Goal: Information Seeking & Learning: Check status

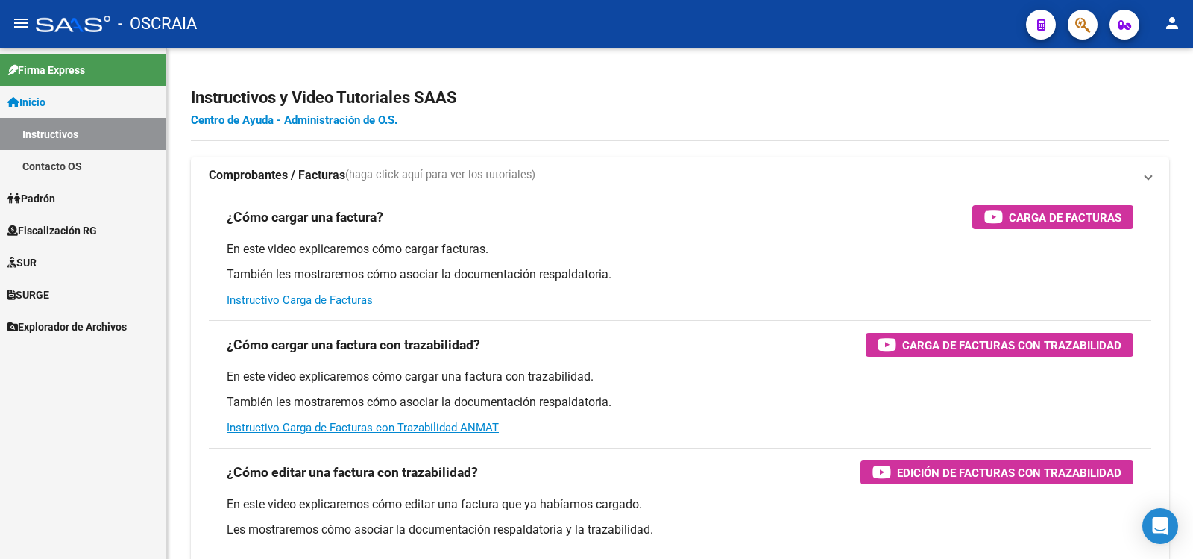
click at [545, 392] on mat-sidenav-content "Instructivos y Video Tutoriales SAAS Centro de Ayuda - Administración de O.S. C…" at bounding box center [680, 303] width 1026 height 511
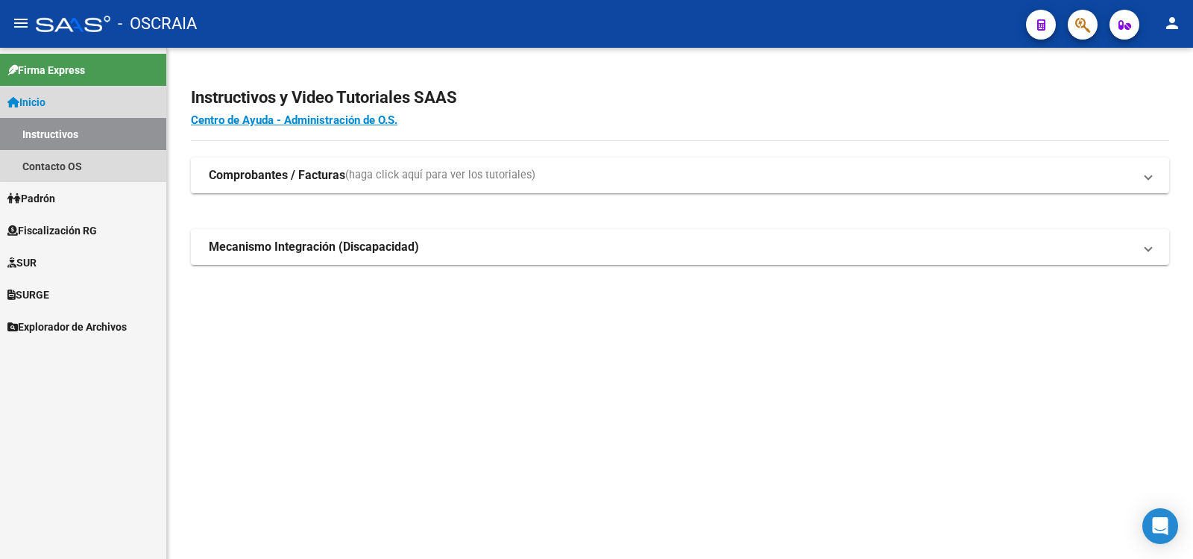
click at [89, 105] on link "Inicio" at bounding box center [83, 102] width 166 height 32
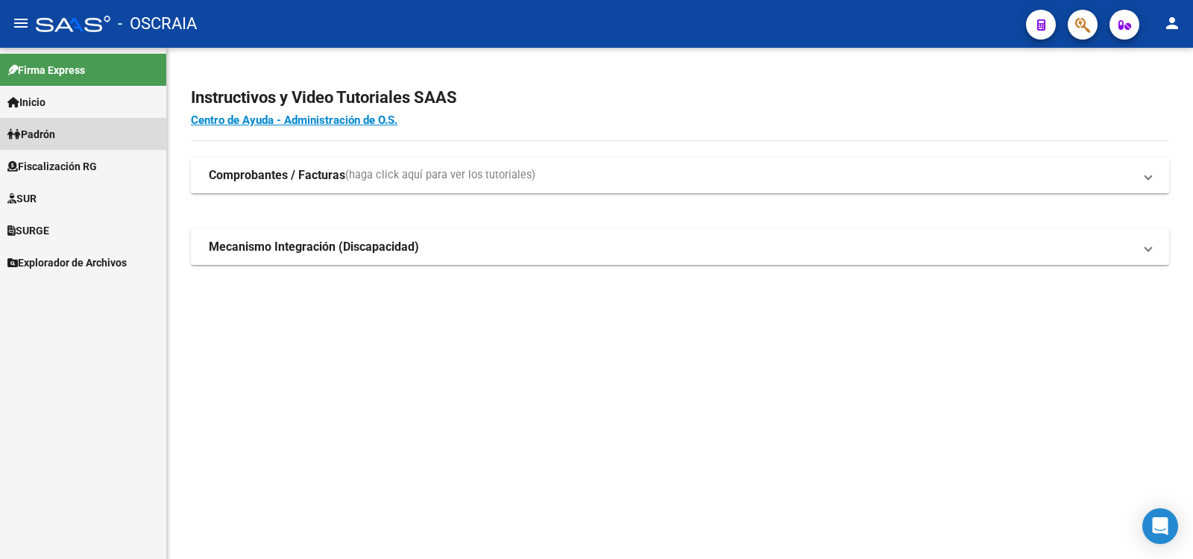
click at [84, 131] on link "Padrón" at bounding box center [83, 134] width 166 height 32
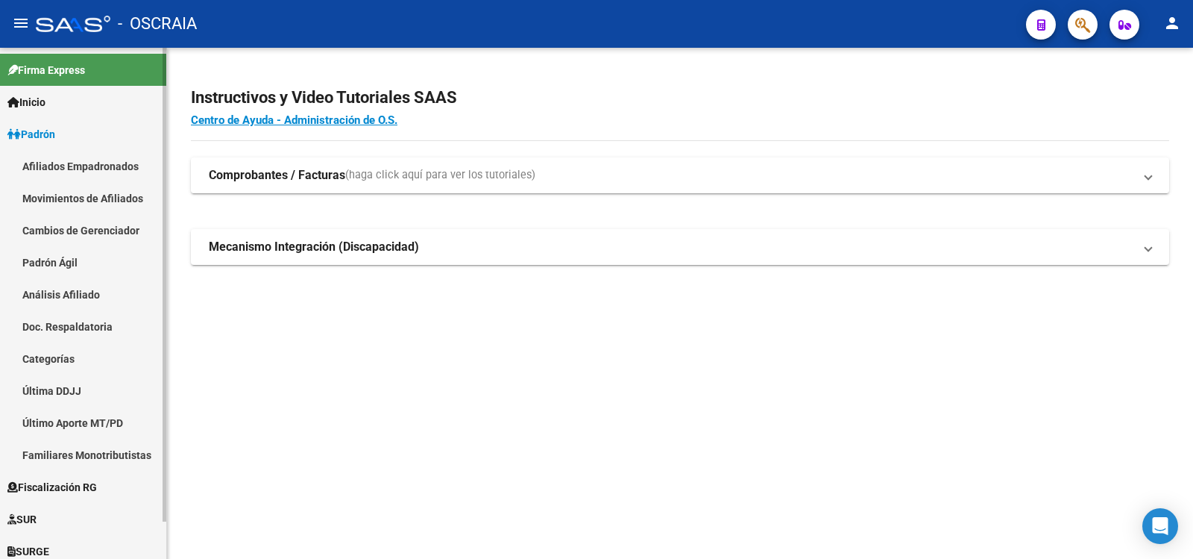
drag, startPoint x: 60, startPoint y: 286, endPoint x: 78, endPoint y: 283, distance: 18.0
click at [61, 286] on link "Análisis Afiliado" at bounding box center [83, 294] width 166 height 32
click at [101, 295] on link "Análisis Afiliado" at bounding box center [83, 294] width 166 height 32
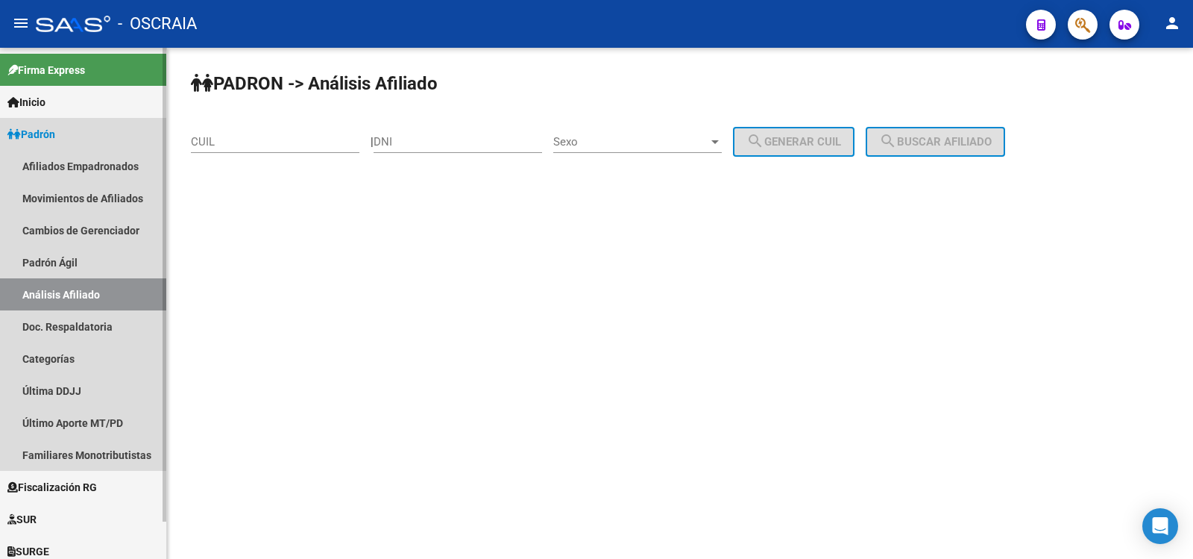
click at [44, 300] on link "Análisis Afiliado" at bounding box center [83, 294] width 166 height 32
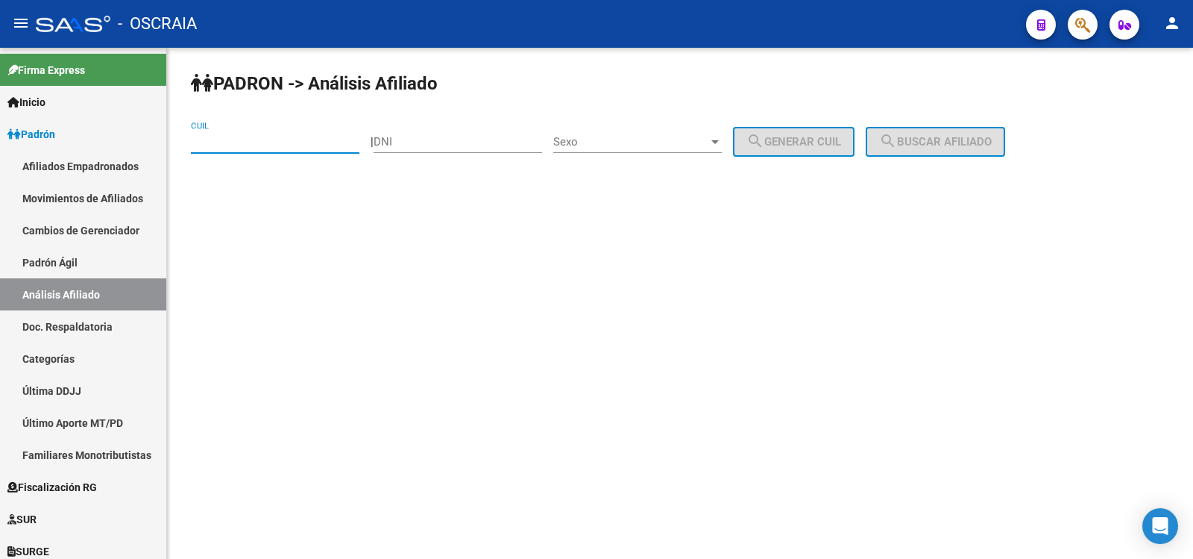
click at [242, 142] on input "CUIL" at bounding box center [275, 141] width 169 height 13
paste input "45-923946"
type input "45-923946"
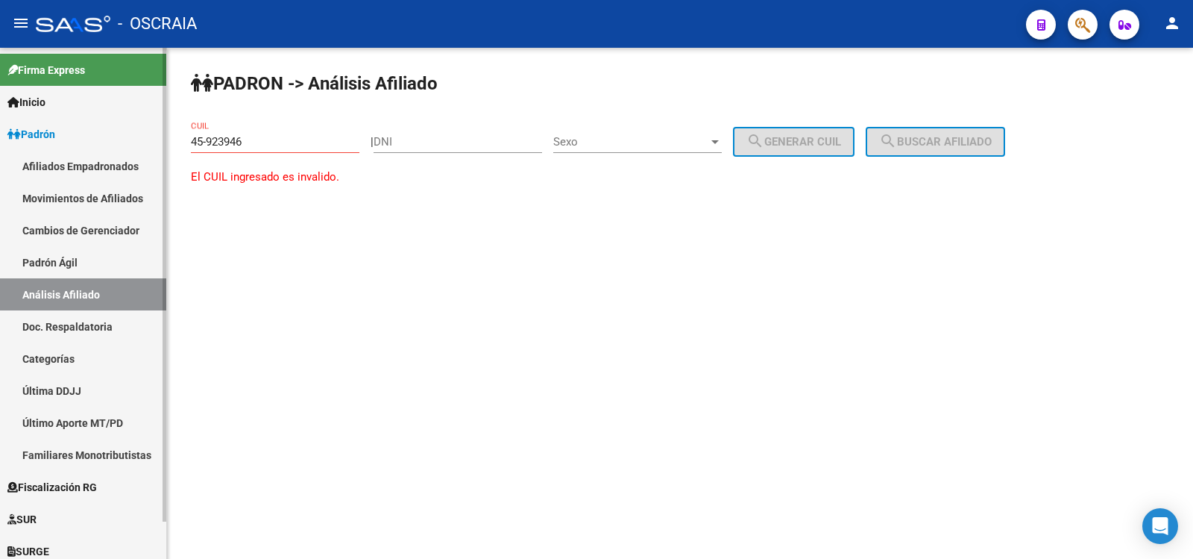
drag, startPoint x: 277, startPoint y: 149, endPoint x: 160, endPoint y: 121, distance: 120.5
click at [160, 121] on mat-sidenav-container "Firma Express Inicio Instructivos Contacto OS Padrón Afiliados Empadronados Mov…" at bounding box center [596, 303] width 1193 height 511
click at [281, 134] on div "45-923946 CUIL" at bounding box center [275, 137] width 169 height 32
click at [271, 141] on input "45-923946" at bounding box center [275, 141] width 169 height 13
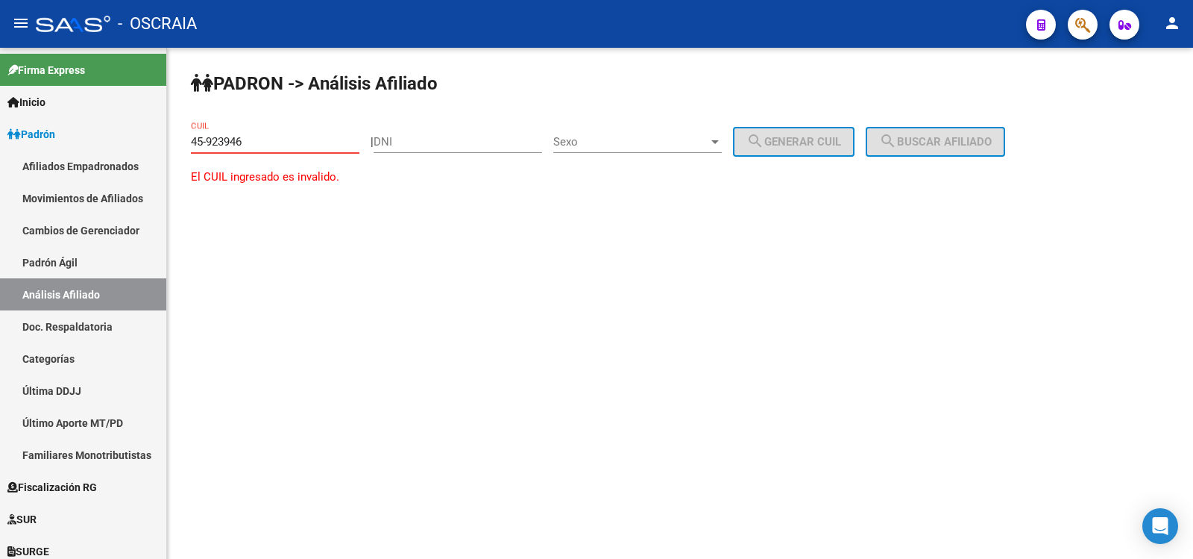
click at [271, 141] on input "45-923946" at bounding box center [275, 141] width 169 height 13
click at [416, 135] on input "DNI" at bounding box center [458, 141] width 169 height 13
paste input "45923946"
type input "45923946"
click at [607, 141] on span "Sexo" at bounding box center [630, 141] width 155 height 13
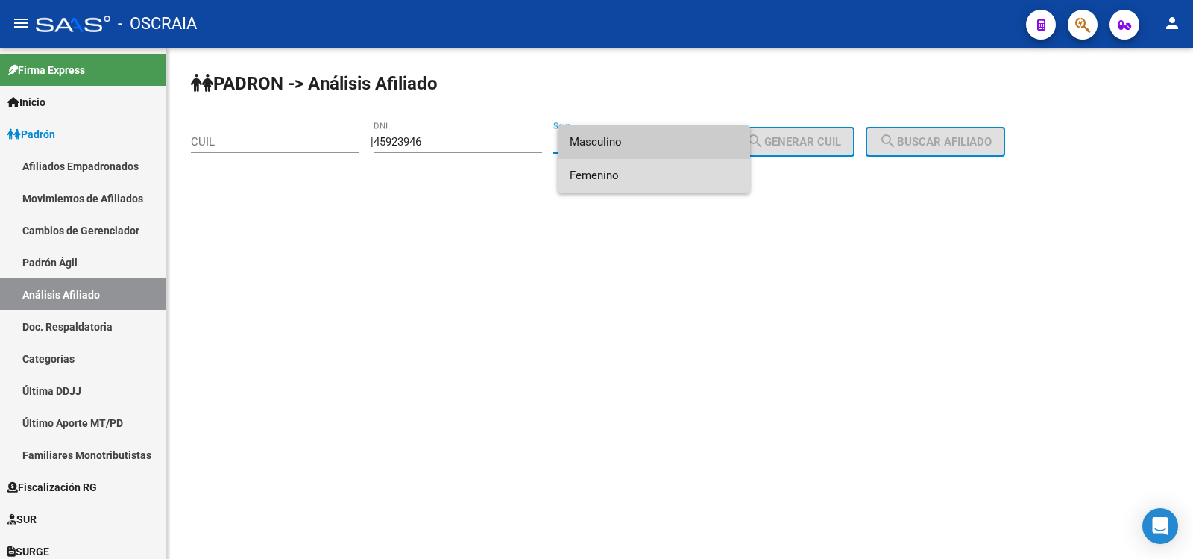
click at [614, 163] on span "Femenino" at bounding box center [654, 176] width 169 height 34
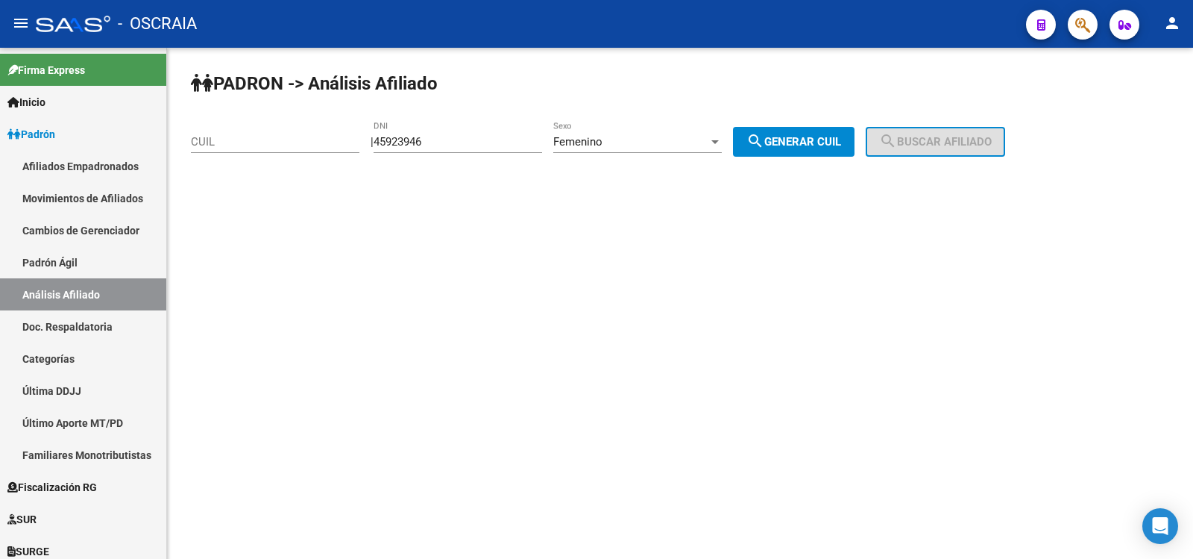
click at [823, 157] on div "PADRON -> Análisis Afiliado CUIL | 45923946 DNI Femenino Sexo search Generar CU…" at bounding box center [680, 126] width 1026 height 157
click at [841, 148] on span "search Generar CUIL" at bounding box center [793, 141] width 95 height 13
type input "23-45923946-4"
click at [930, 148] on span "search Buscar afiliado" at bounding box center [935, 141] width 113 height 13
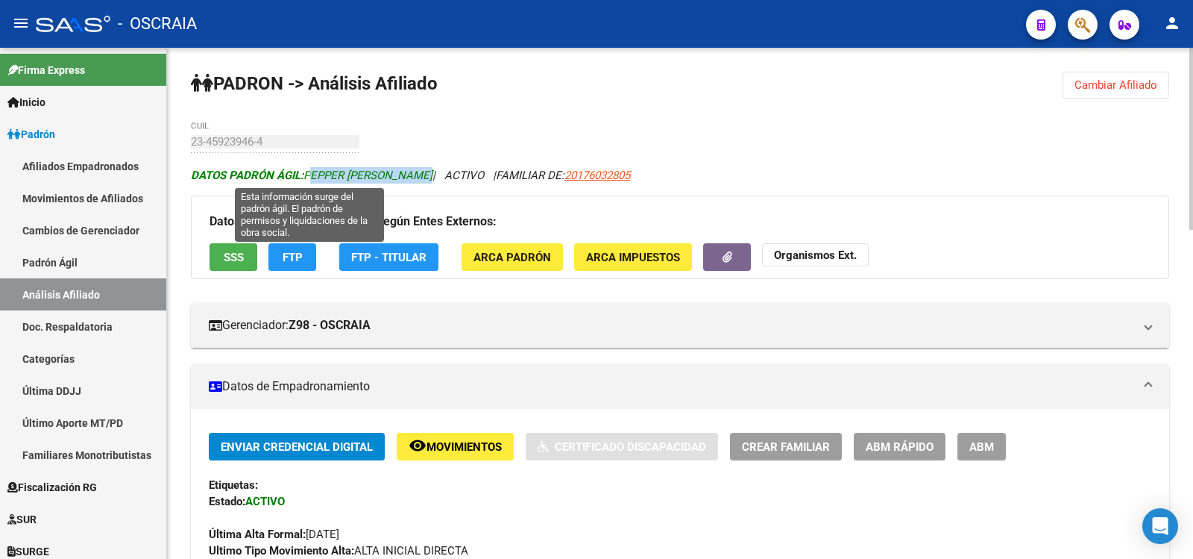
copy span "PEPPER [PERSON_NAME]"
drag, startPoint x: 309, startPoint y: 177, endPoint x: 425, endPoint y: 177, distance: 116.3
click at [425, 177] on span "DATOS PADRÓN ÁGIL: [PERSON_NAME]" at bounding box center [312, 175] width 242 height 13
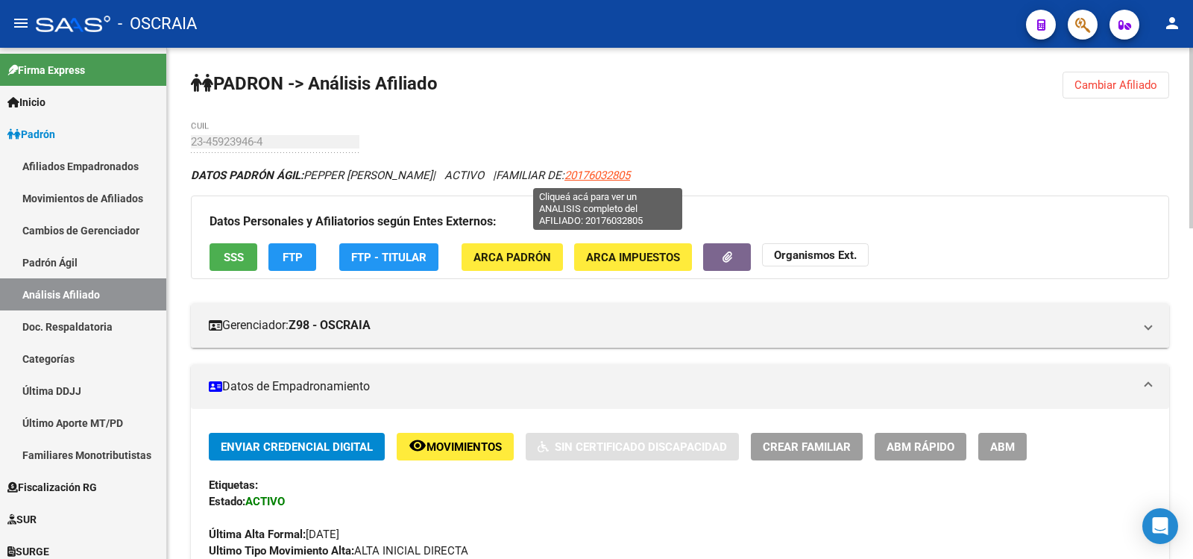
click at [603, 180] on span "20176032805" at bounding box center [598, 175] width 66 height 13
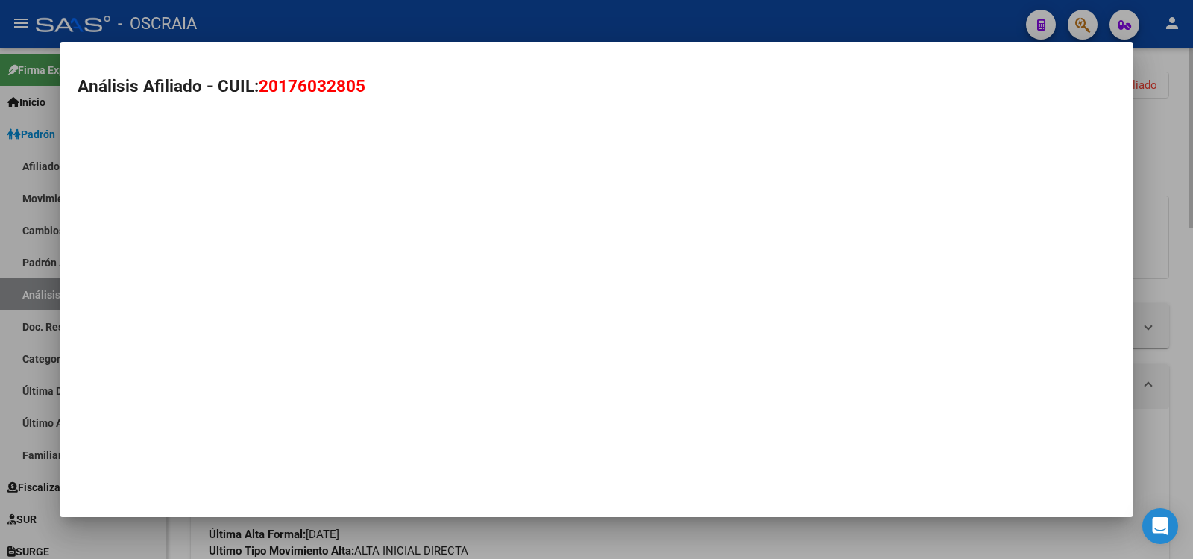
click at [590, 176] on mat-dialog-container "Análisis Afiliado - CUIL: 20176032805" at bounding box center [597, 279] width 1074 height 475
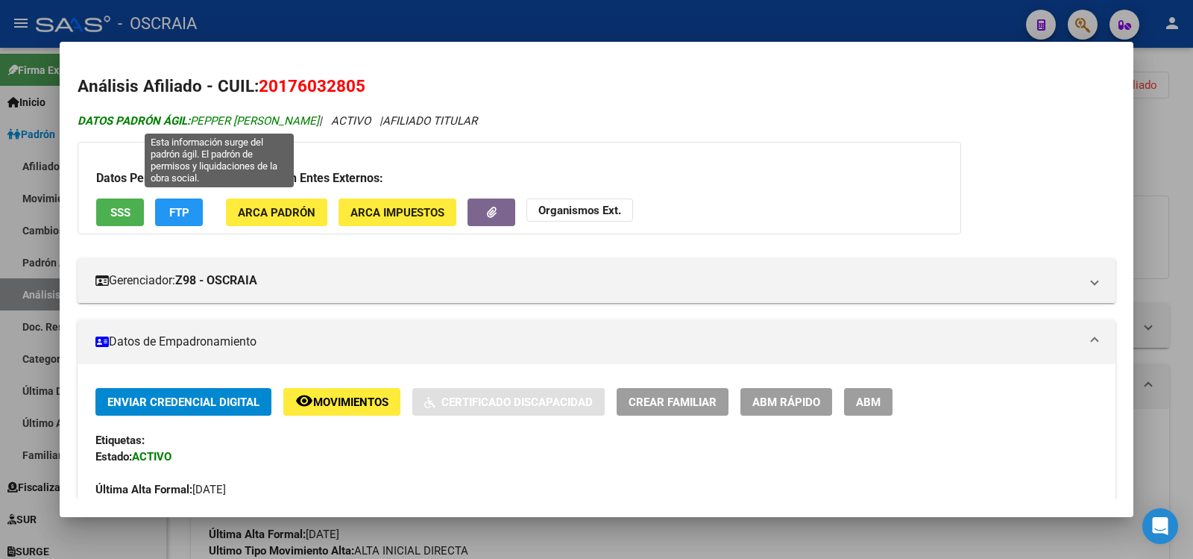
copy span "PEPPER [PERSON_NAME]"
drag, startPoint x: 360, startPoint y: 122, endPoint x: 195, endPoint y: 124, distance: 165.6
click at [195, 124] on span "DATOS PADRÓN ÁGIL: [PERSON_NAME]" at bounding box center [199, 120] width 242 height 13
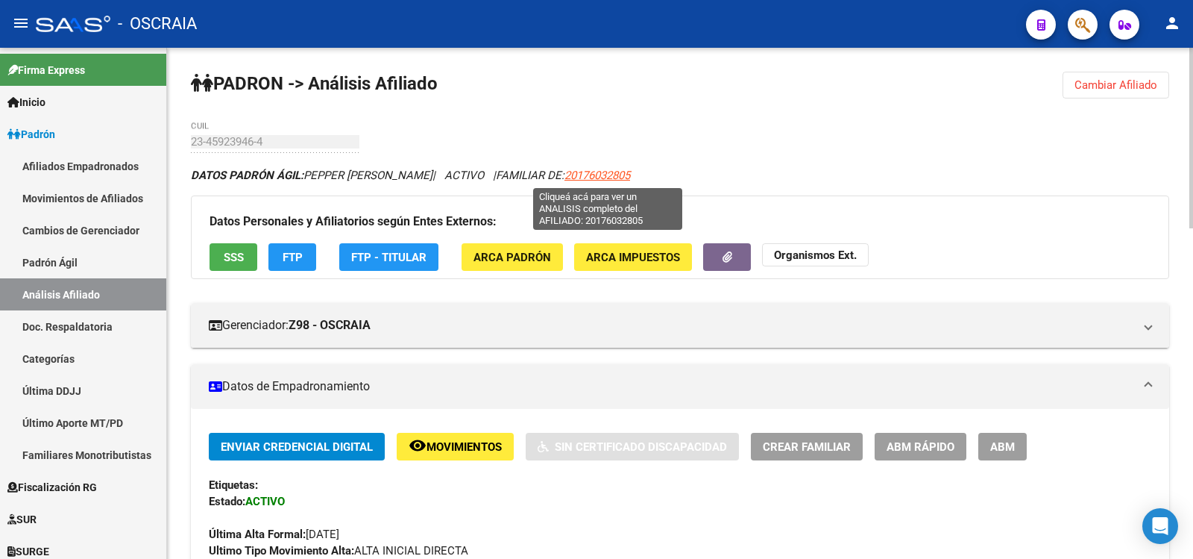
copy span "20176032805"
drag, startPoint x: 646, startPoint y: 177, endPoint x: 576, endPoint y: 175, distance: 70.1
click at [576, 175] on div "DATOS PADRÓN ÁGIL: [PERSON_NAME] | ACTIVO | FAMILIAR DE: 20176032805" at bounding box center [680, 175] width 978 height 16
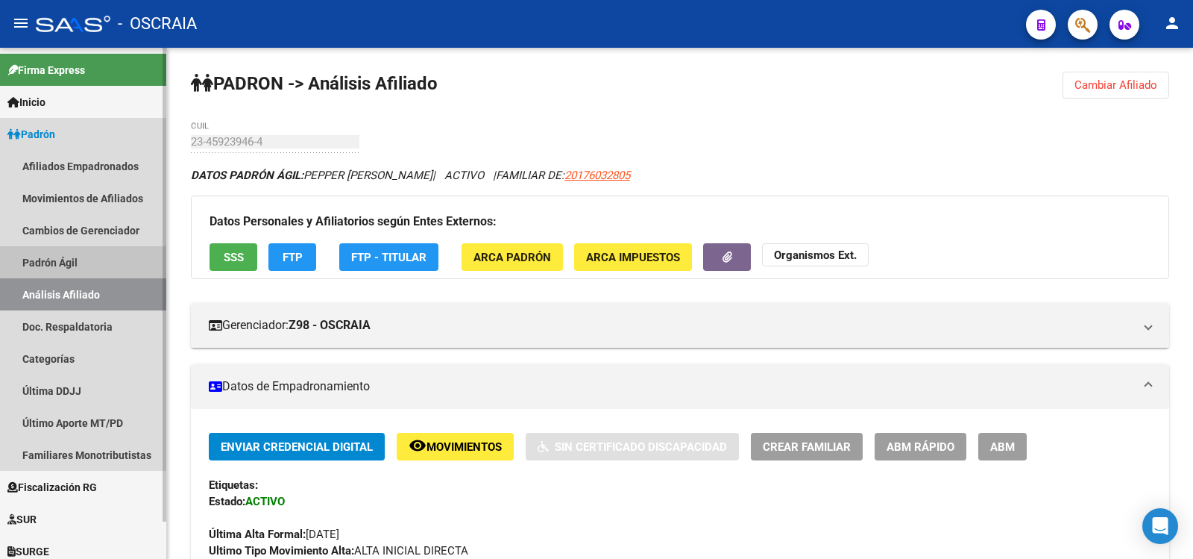
drag, startPoint x: 66, startPoint y: 254, endPoint x: 72, endPoint y: 286, distance: 31.8
click at [66, 257] on link "Padrón Ágil" at bounding box center [83, 262] width 166 height 32
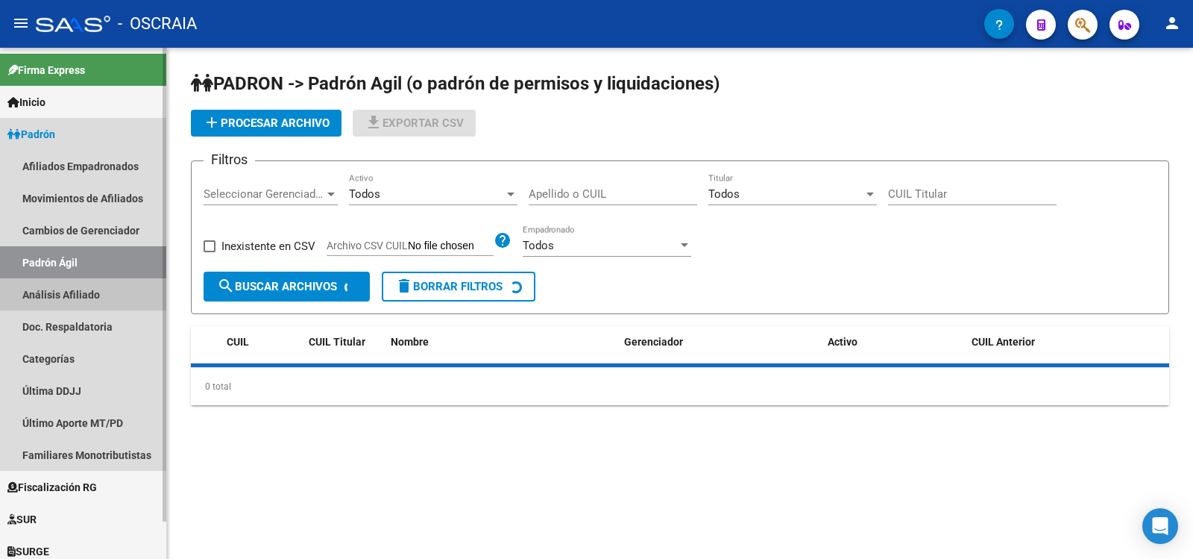
drag, startPoint x: 73, startPoint y: 287, endPoint x: 215, endPoint y: 191, distance: 171.3
click at [73, 288] on link "Análisis Afiliado" at bounding box center [83, 294] width 166 height 32
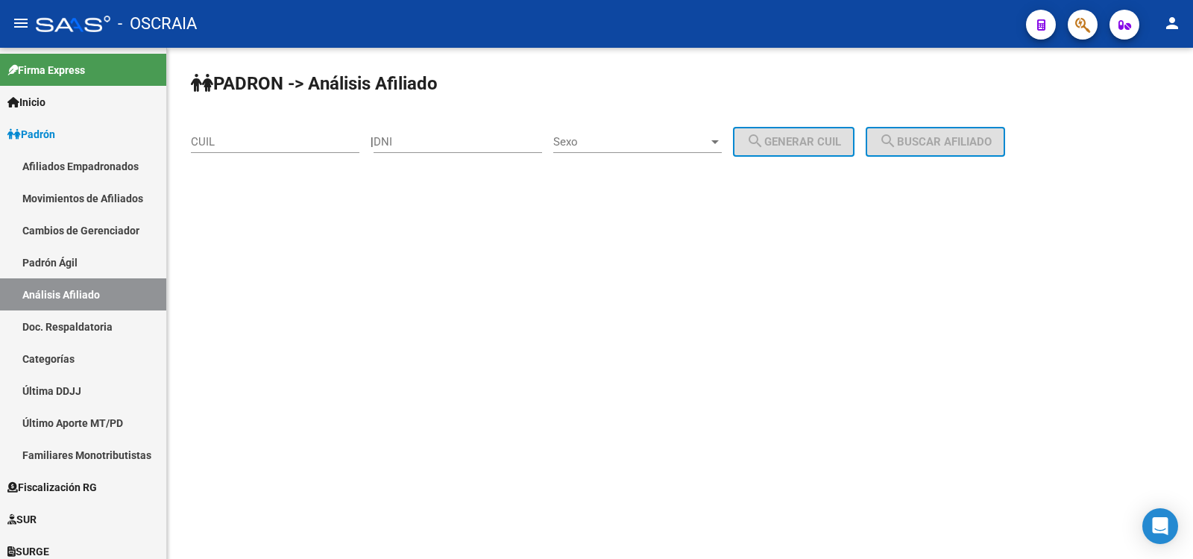
click at [262, 131] on div "CUIL" at bounding box center [275, 137] width 169 height 32
click at [267, 139] on input "CUIL" at bounding box center [275, 141] width 169 height 13
paste input "20-18326179-8"
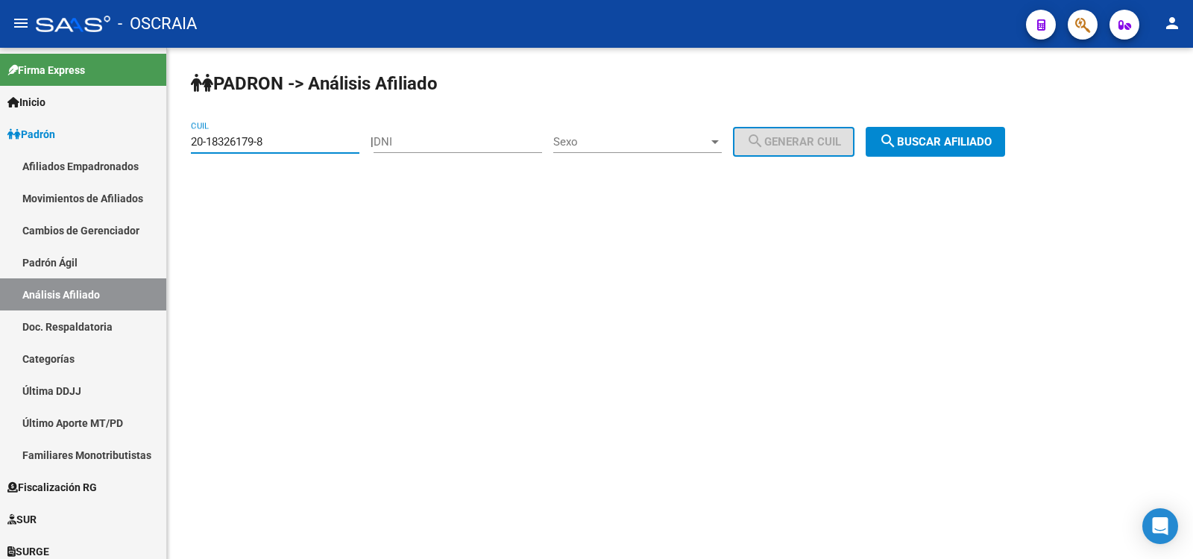
type input "20-18326179-8"
click at [967, 151] on button "search Buscar afiliado" at bounding box center [935, 142] width 139 height 30
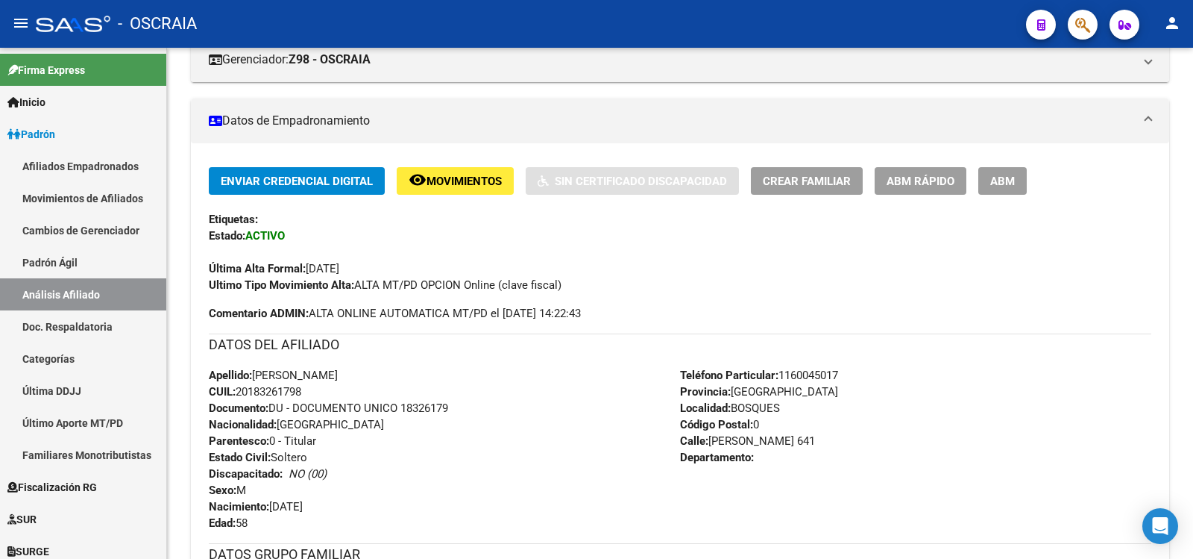
scroll to position [763, 0]
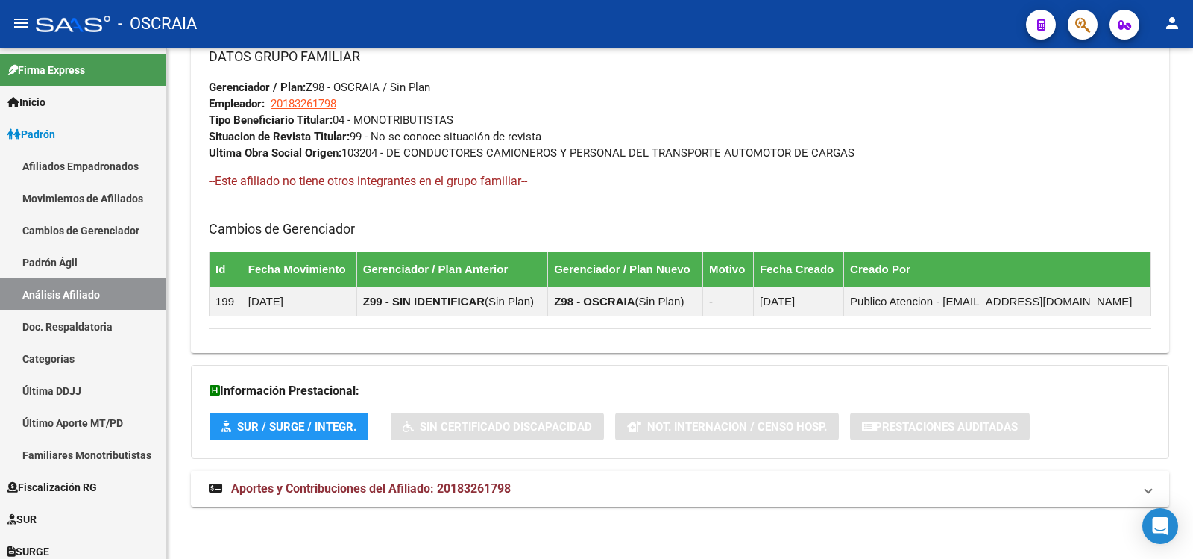
click at [474, 481] on span "Aportes y Contribuciones del Afiliado: 20183261798" at bounding box center [371, 488] width 280 height 14
click at [485, 479] on mat-expansion-panel-header "Aportes y Contribuciones del Afiliado: 20183261798" at bounding box center [680, 489] width 978 height 36
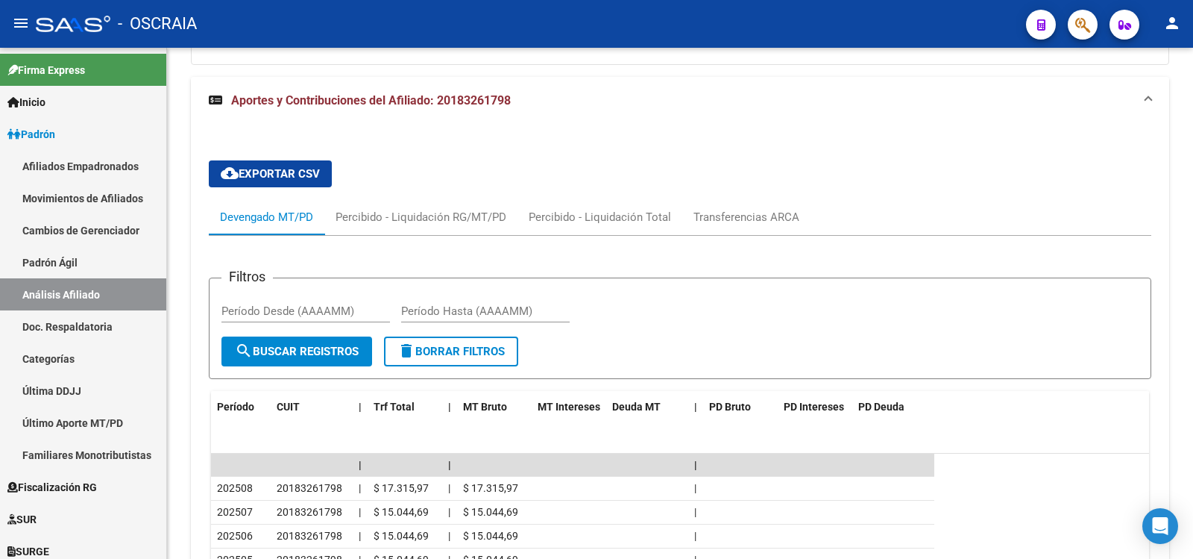
scroll to position [1442, 0]
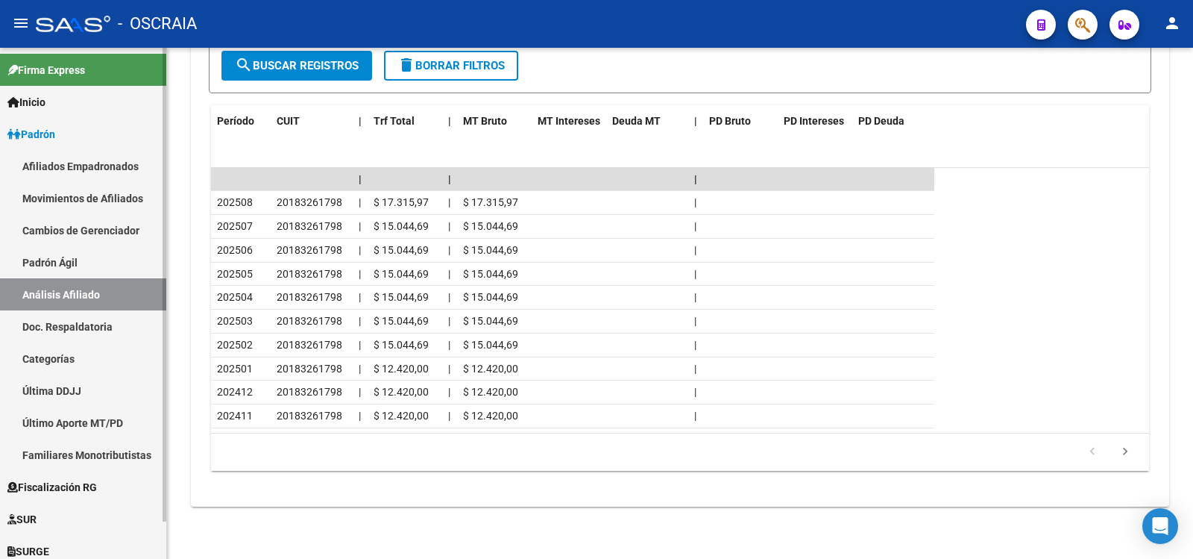
click at [139, 260] on link "Padrón Ágil" at bounding box center [83, 262] width 166 height 32
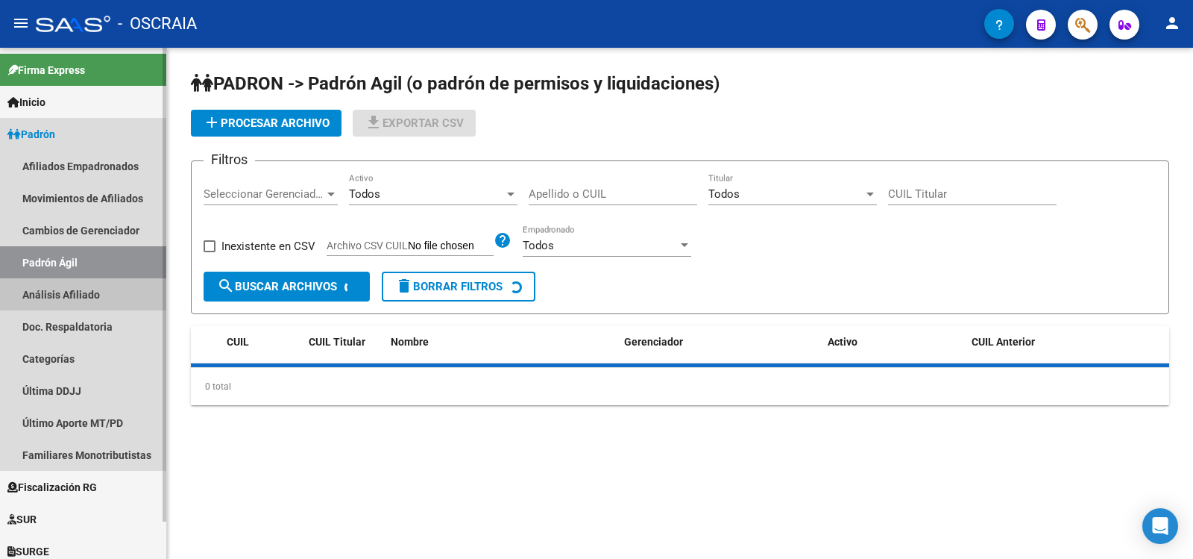
click at [142, 290] on link "Análisis Afiliado" at bounding box center [83, 294] width 166 height 32
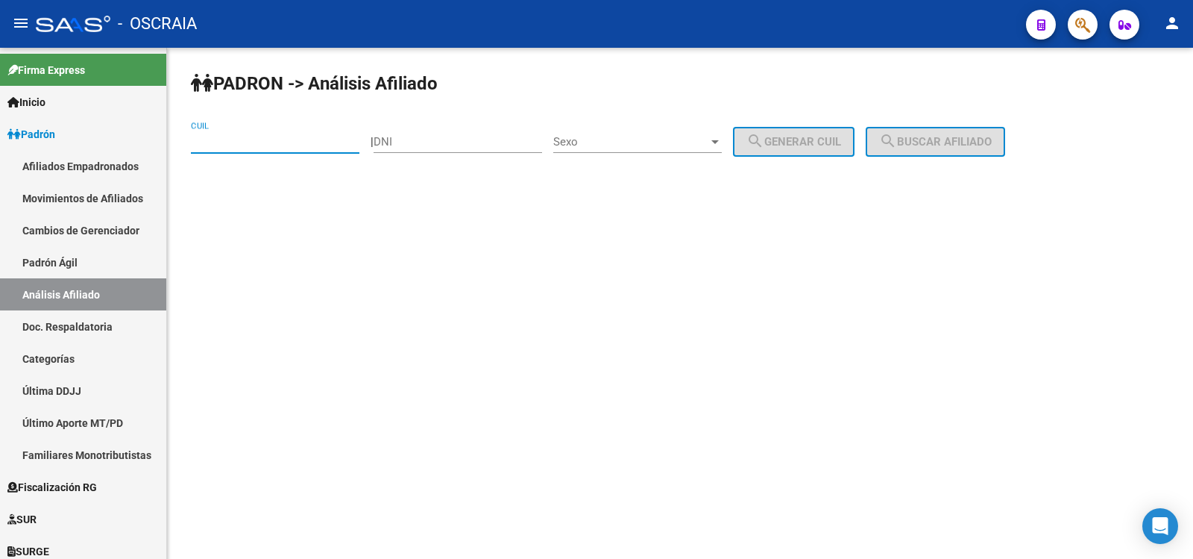
drag, startPoint x: 265, startPoint y: 136, endPoint x: 279, endPoint y: 136, distance: 14.2
click at [265, 136] on input "CUIL" at bounding box center [275, 141] width 169 height 13
paste input "27-24781482-0"
type input "27-24781482-0"
click at [943, 134] on button "search Buscar afiliado" at bounding box center [935, 142] width 139 height 30
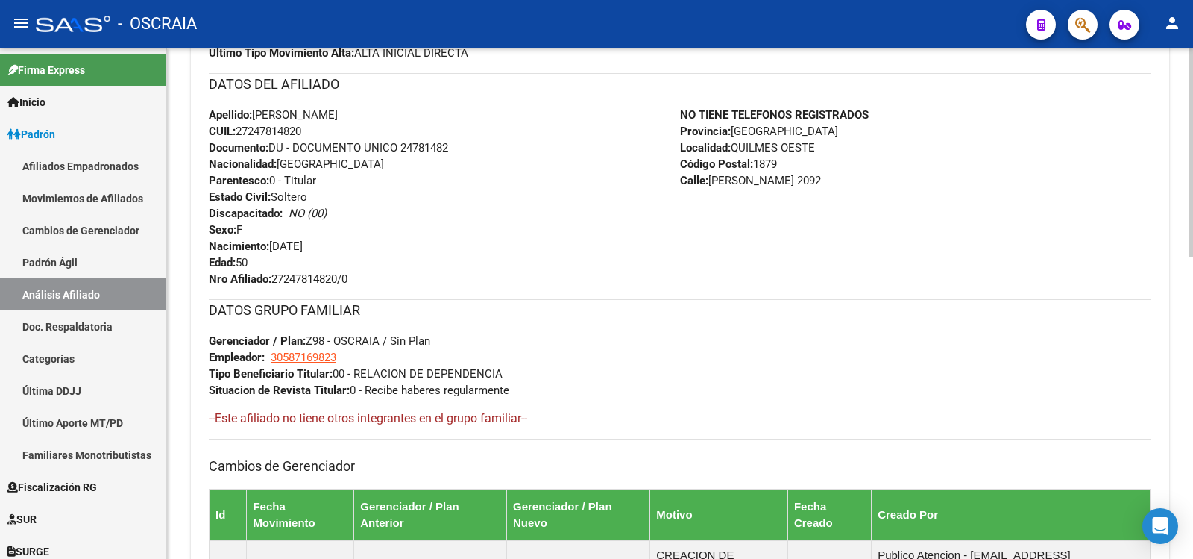
scroll to position [735, 0]
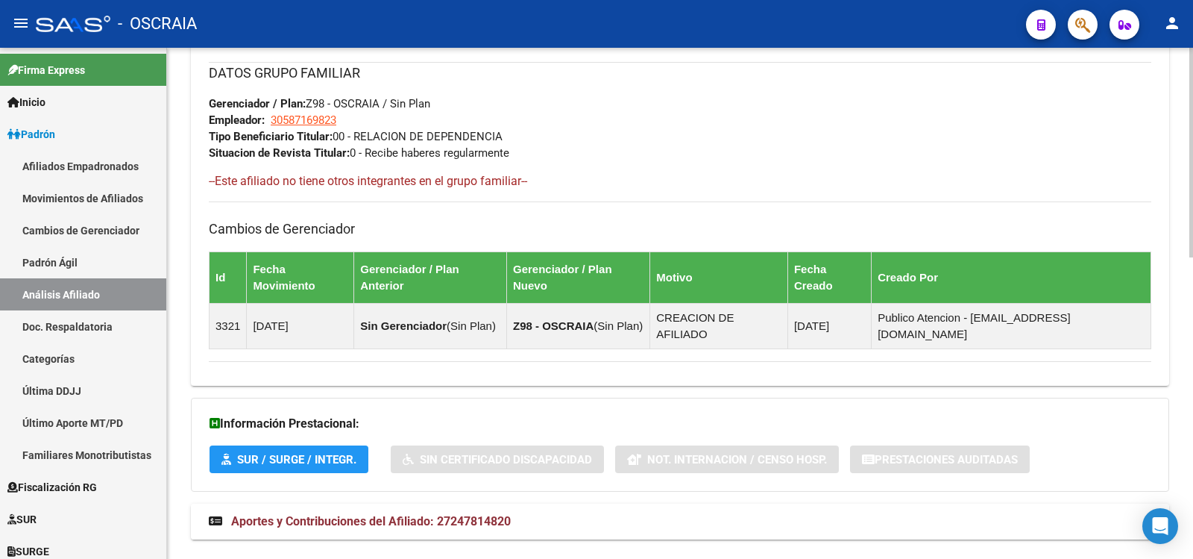
click at [518, 513] on mat-panel-title "Aportes y Contribuciones del Afiliado: 27247814820" at bounding box center [671, 521] width 925 height 16
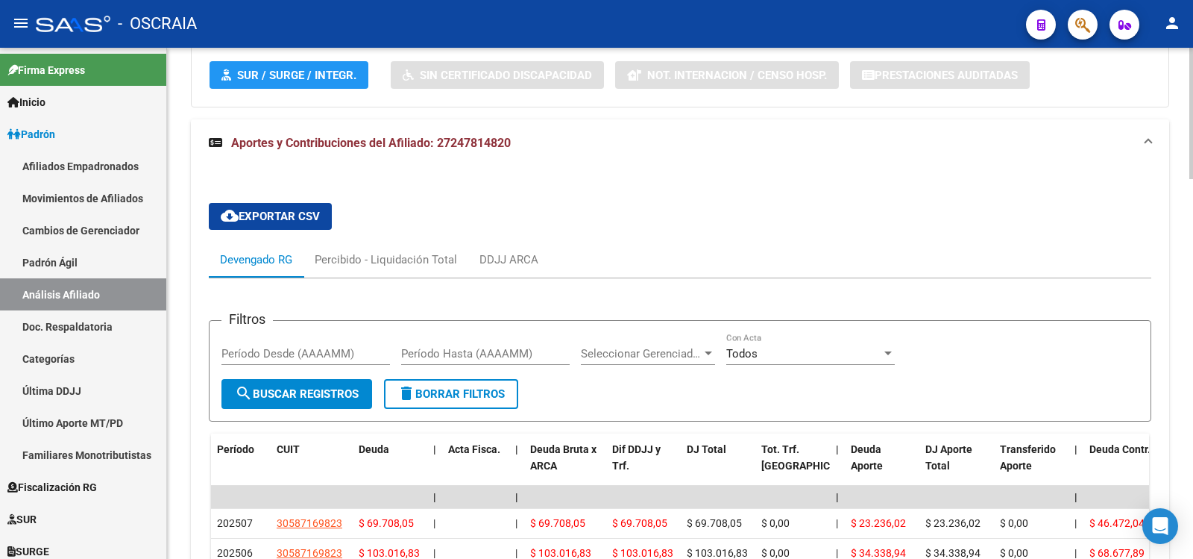
scroll to position [1482, 0]
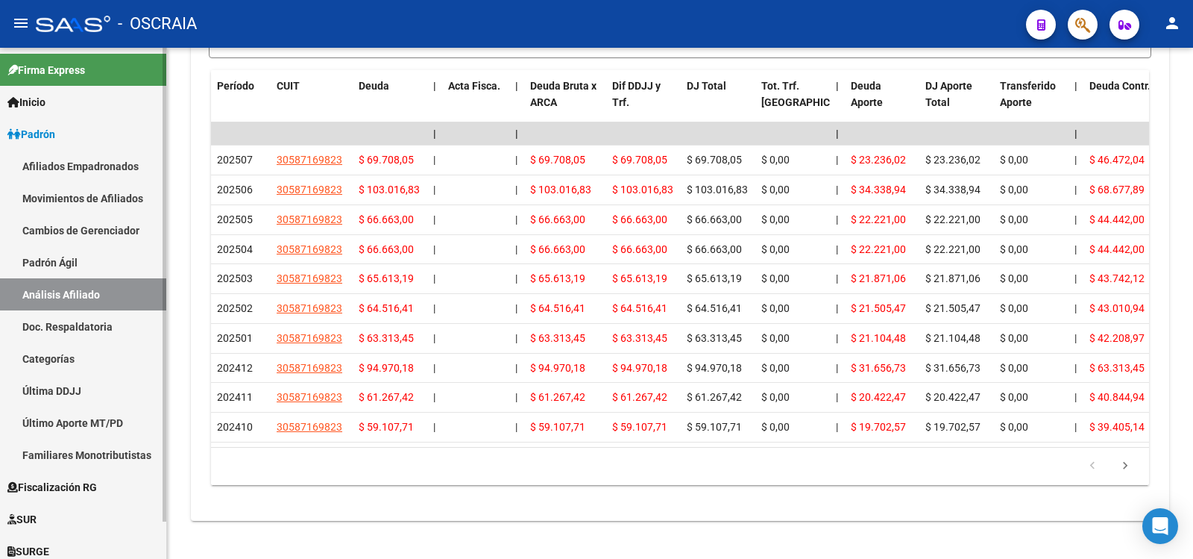
click at [102, 271] on link "Padrón Ágil" at bounding box center [83, 262] width 166 height 32
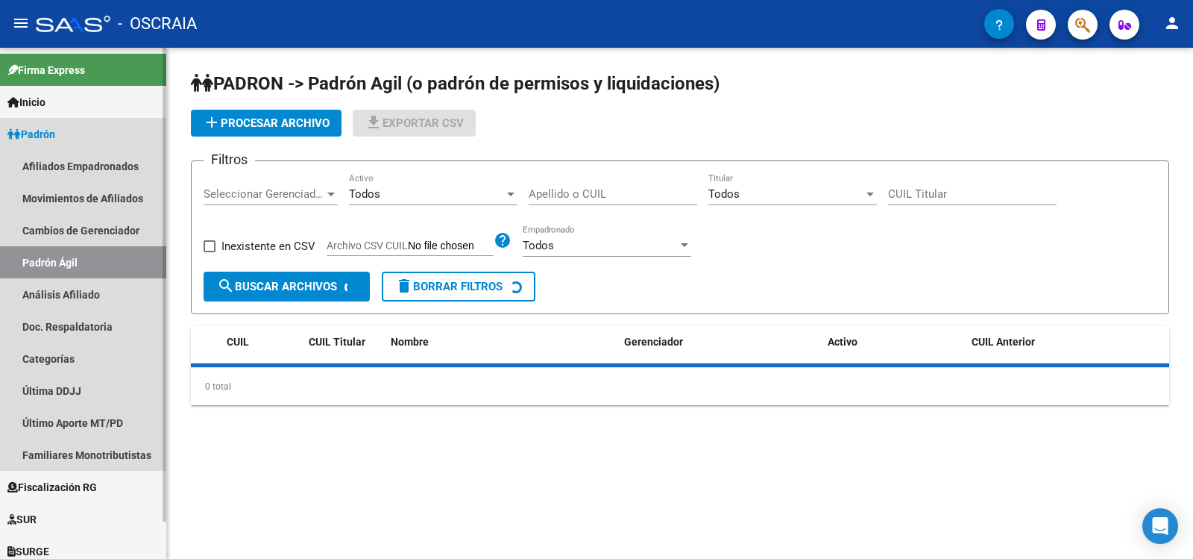
click at [102, 286] on link "Análisis Afiliado" at bounding box center [83, 294] width 166 height 32
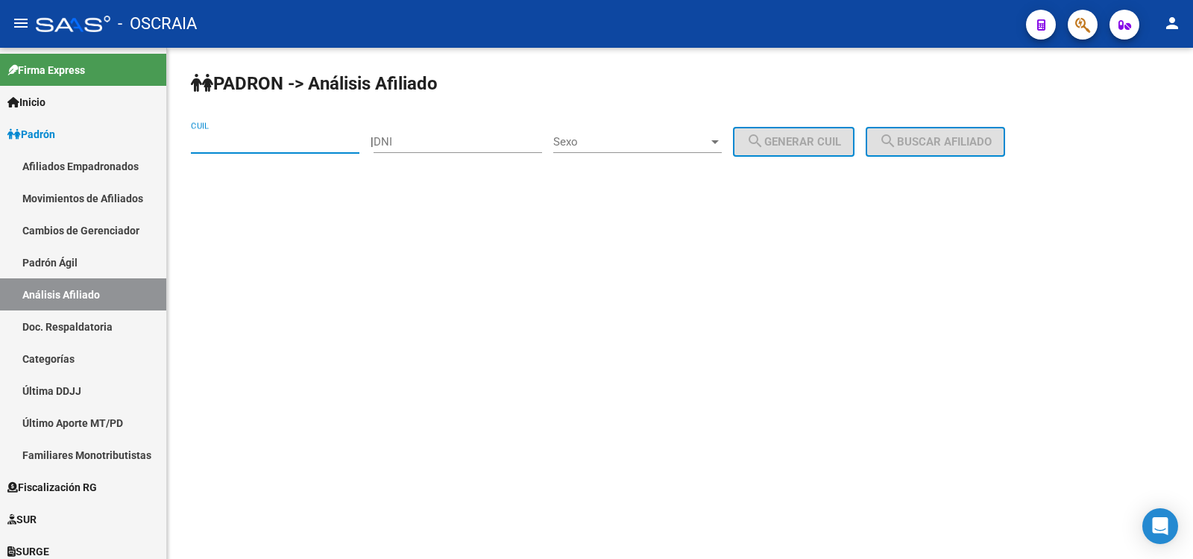
click at [266, 139] on input "CUIL" at bounding box center [275, 141] width 169 height 13
paste input "27-29077763-7"
type input "27-29077763-7"
click at [943, 141] on span "search Buscar afiliado" at bounding box center [935, 141] width 113 height 13
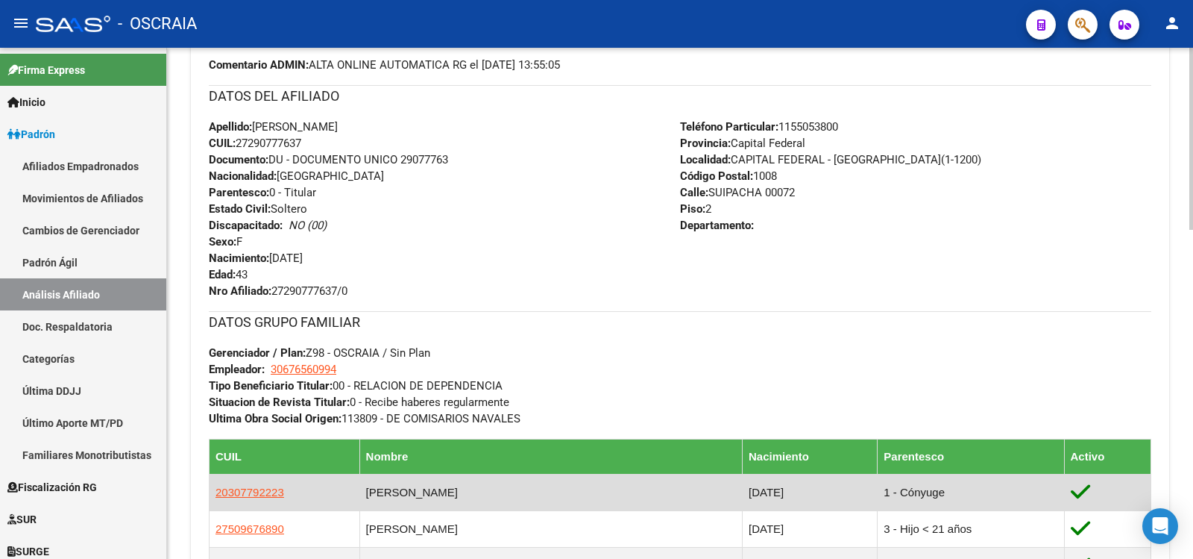
scroll to position [746, 0]
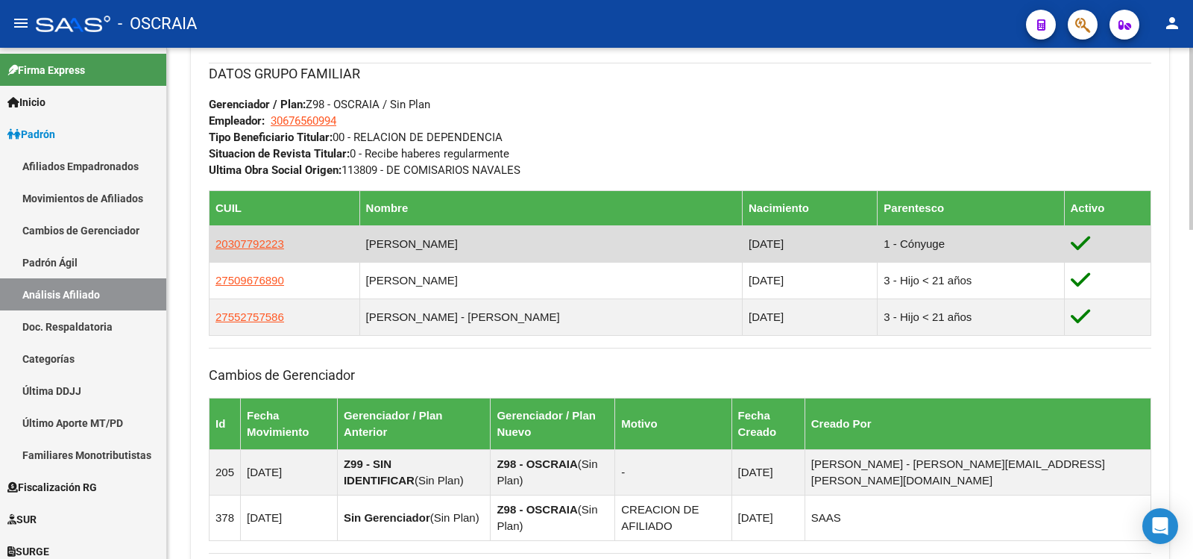
copy span "20307792223"
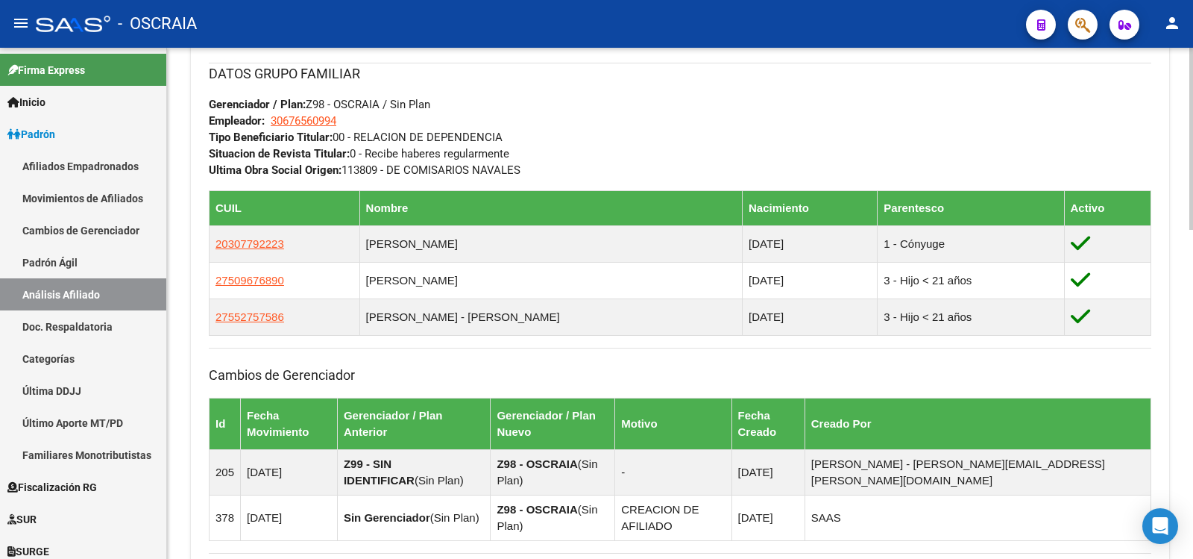
drag, startPoint x: 292, startPoint y: 239, endPoint x: 274, endPoint y: 135, distance: 105.8
click at [212, 241] on td "20307792223" at bounding box center [285, 243] width 151 height 37
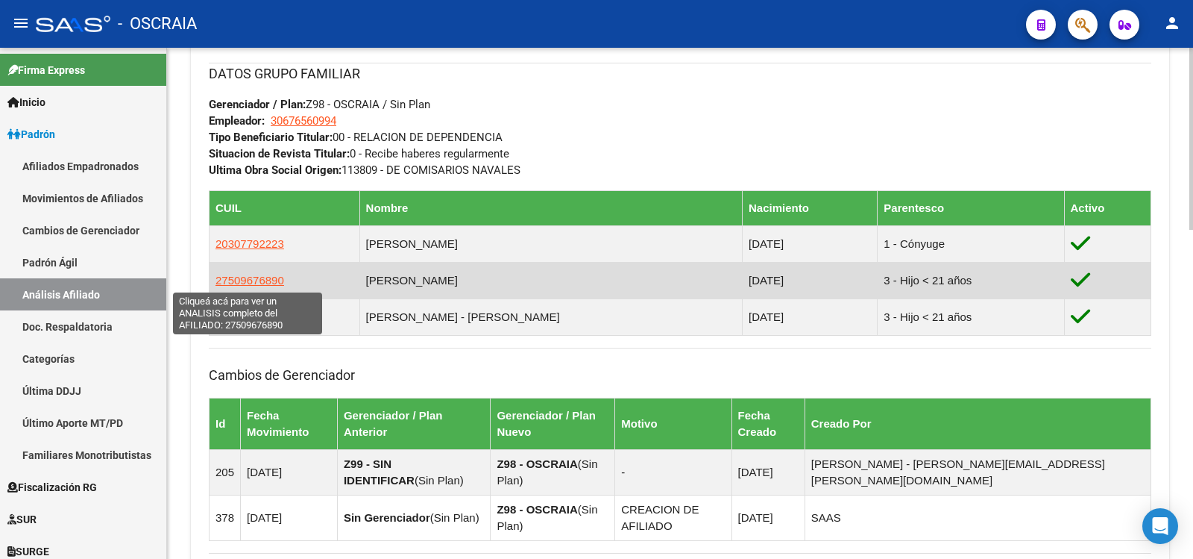
copy span "27509676890"
drag, startPoint x: 283, startPoint y: 275, endPoint x: 218, endPoint y: 283, distance: 66.0
click at [218, 283] on td "27509676890" at bounding box center [285, 280] width 151 height 37
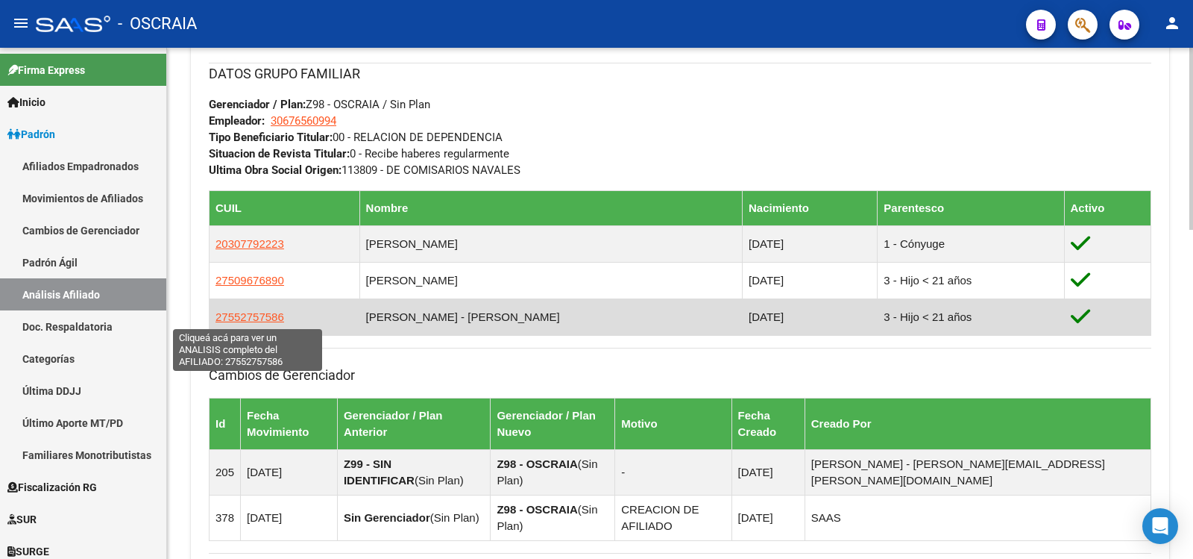
copy span "27552757586"
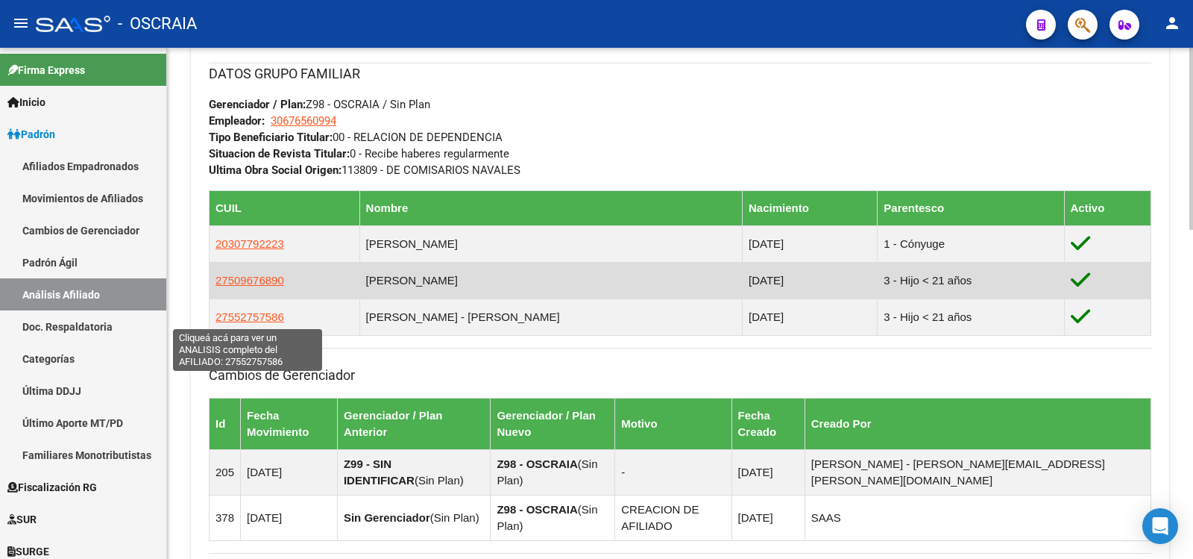
drag, startPoint x: 284, startPoint y: 316, endPoint x: 242, endPoint y: 283, distance: 53.7
click at [218, 312] on td "27552757586" at bounding box center [285, 316] width 151 height 37
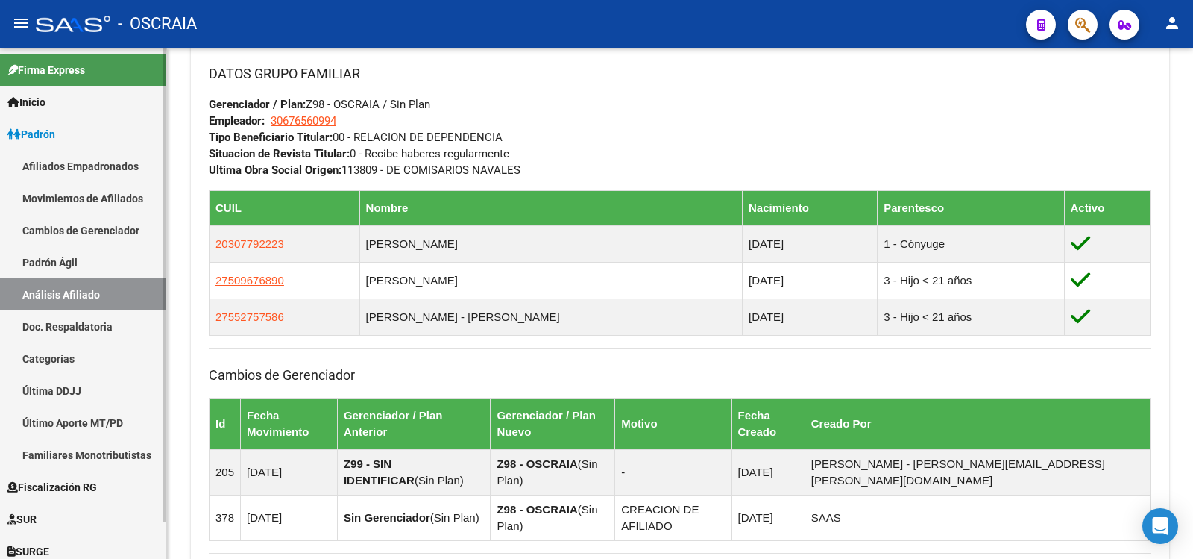
click at [42, 273] on link "Padrón Ágil" at bounding box center [83, 262] width 166 height 32
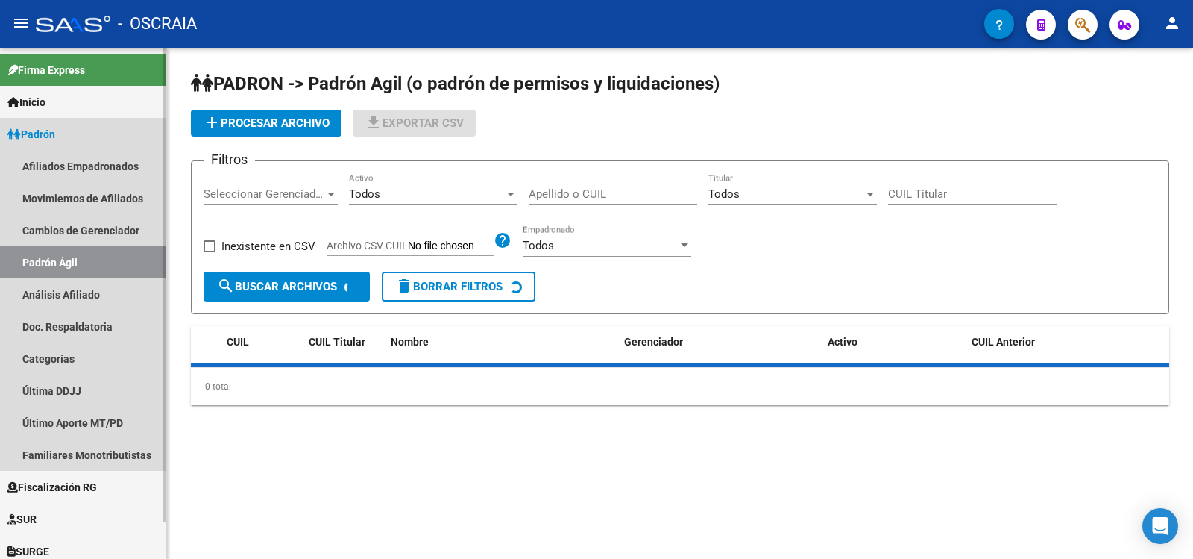
click at [58, 301] on link "Análisis Afiliado" at bounding box center [83, 294] width 166 height 32
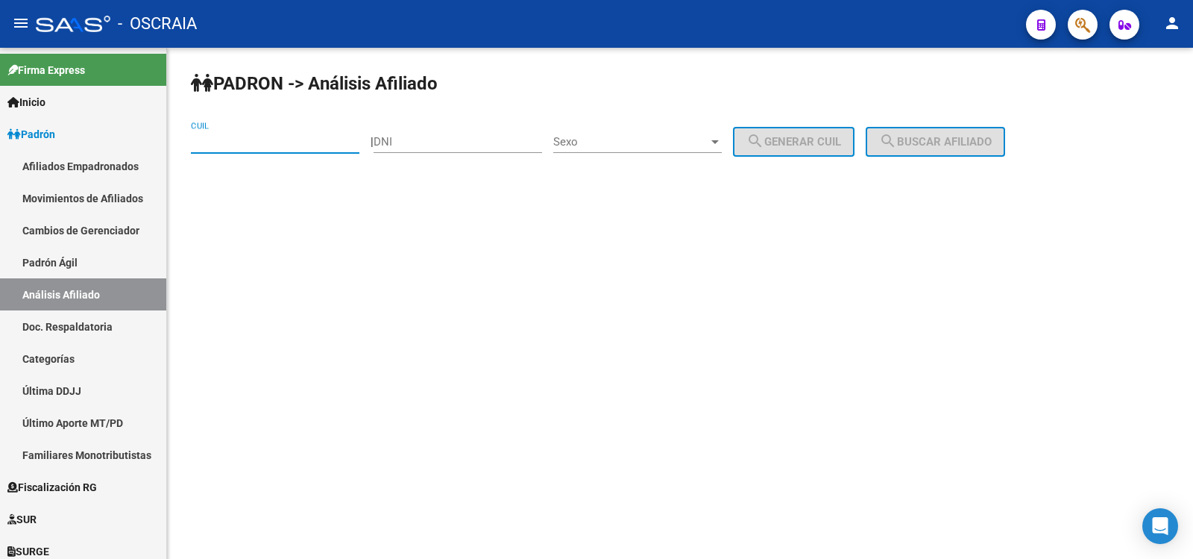
click at [263, 142] on input "CUIL" at bounding box center [275, 141] width 169 height 13
drag, startPoint x: 263, startPoint y: 142, endPoint x: 320, endPoint y: 149, distance: 57.1
click at [263, 142] on input "CUIL" at bounding box center [275, 141] width 169 height 13
paste input "27-19120007-7"
type input "27-19120007-7"
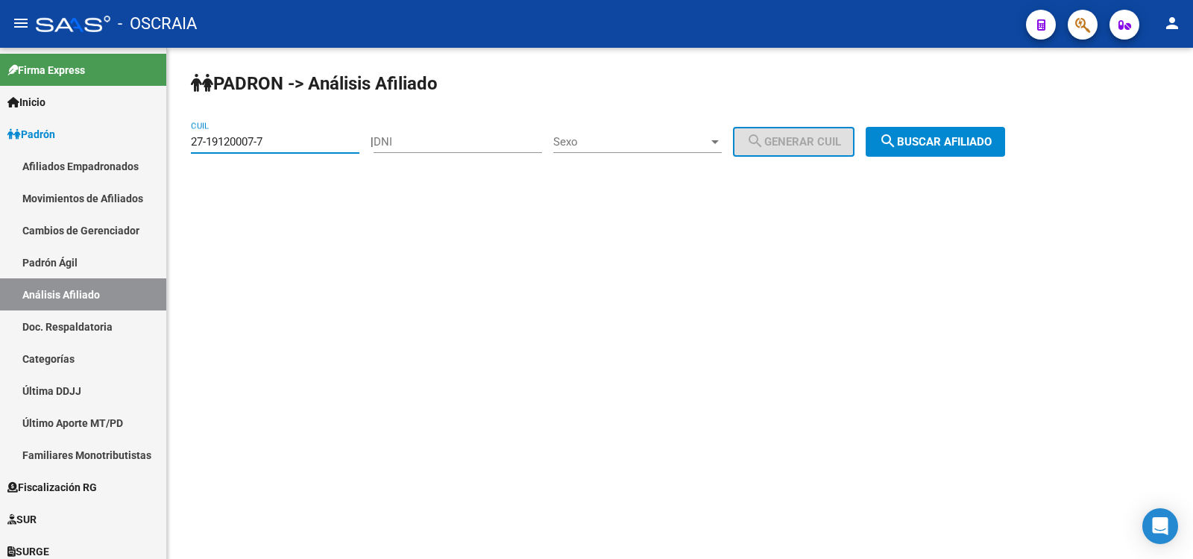
click at [981, 146] on span "search Buscar afiliado" at bounding box center [935, 141] width 113 height 13
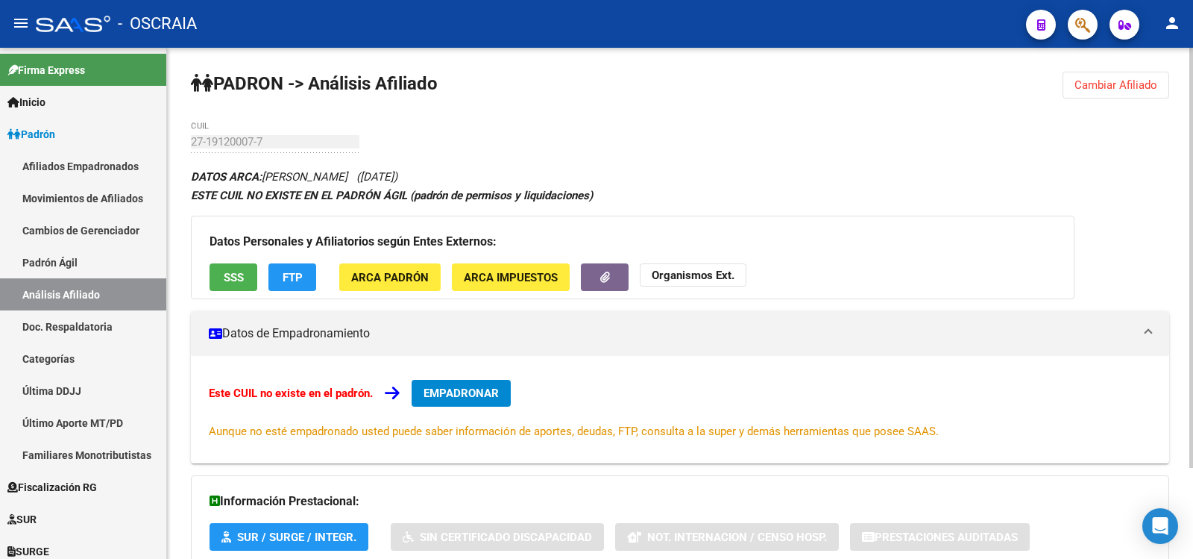
click at [195, 139] on div "27-19120007-7 CUIL" at bounding box center [275, 137] width 169 height 32
drag, startPoint x: 260, startPoint y: 139, endPoint x: 188, endPoint y: 141, distance: 71.6
click at [188, 141] on div "PADRON -> Análisis Afiliado Cambiar Afiliado 27-19120007-7 CUIL DATOS ARCA: [PE…" at bounding box center [680, 358] width 1026 height 621
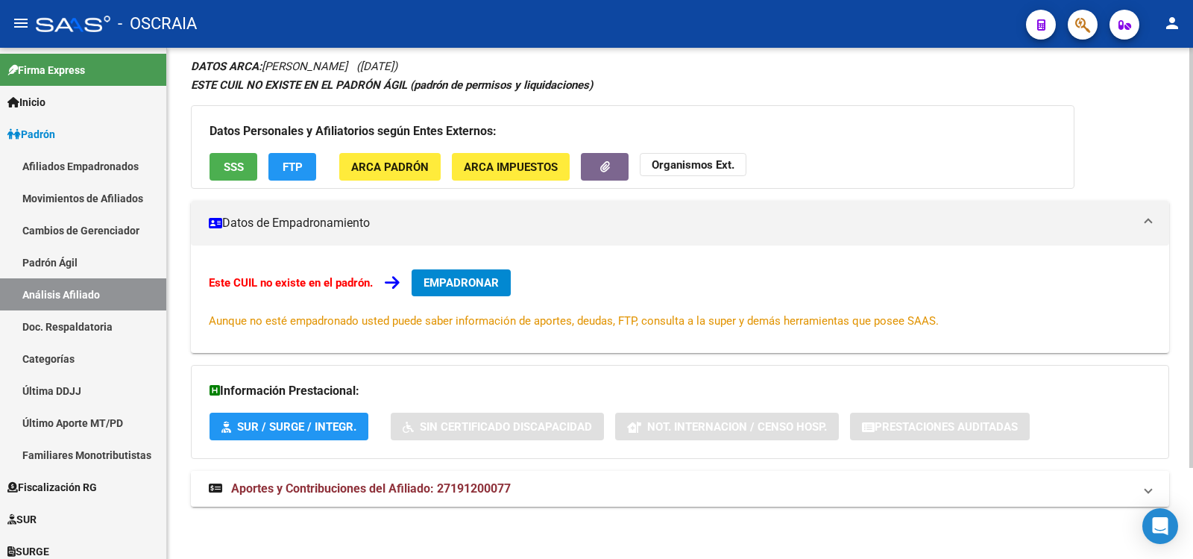
click at [471, 480] on strong "Aportes y Contribuciones del Afiliado: 27191200077" at bounding box center [360, 488] width 302 height 16
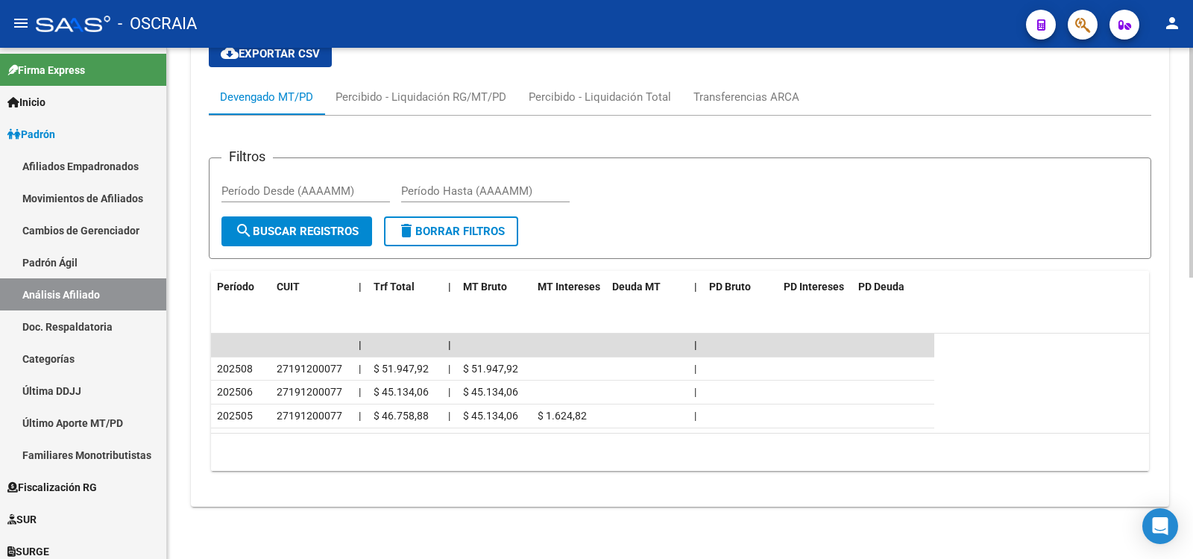
scroll to position [0, 0]
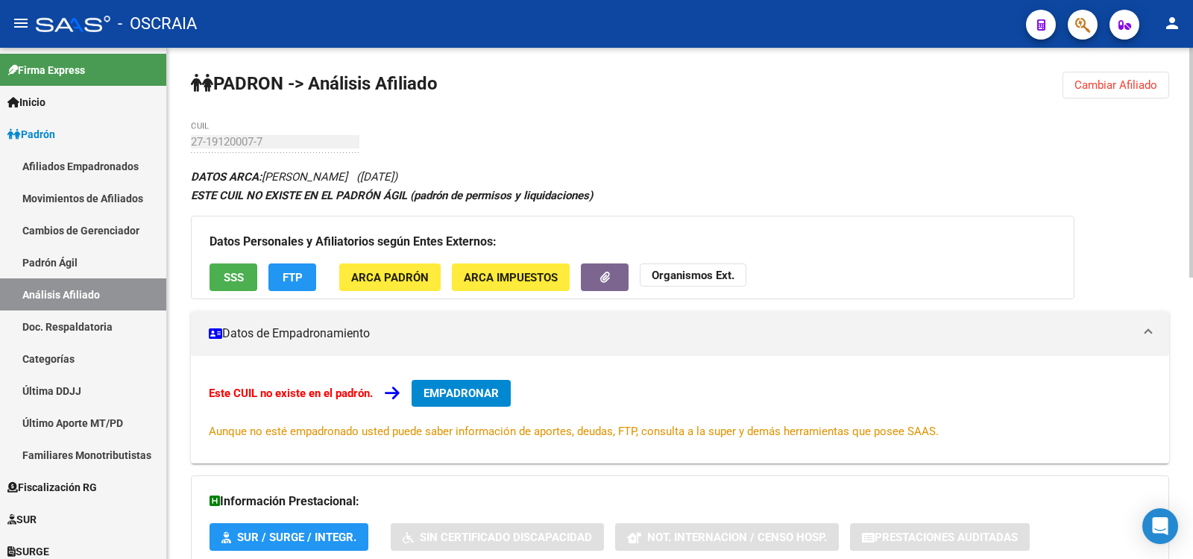
copy icon "[PERSON_NAME]"
drag, startPoint x: 268, startPoint y: 169, endPoint x: 419, endPoint y: 170, distance: 151.4
click at [94, 271] on link "Padrón Ágil" at bounding box center [83, 262] width 166 height 32
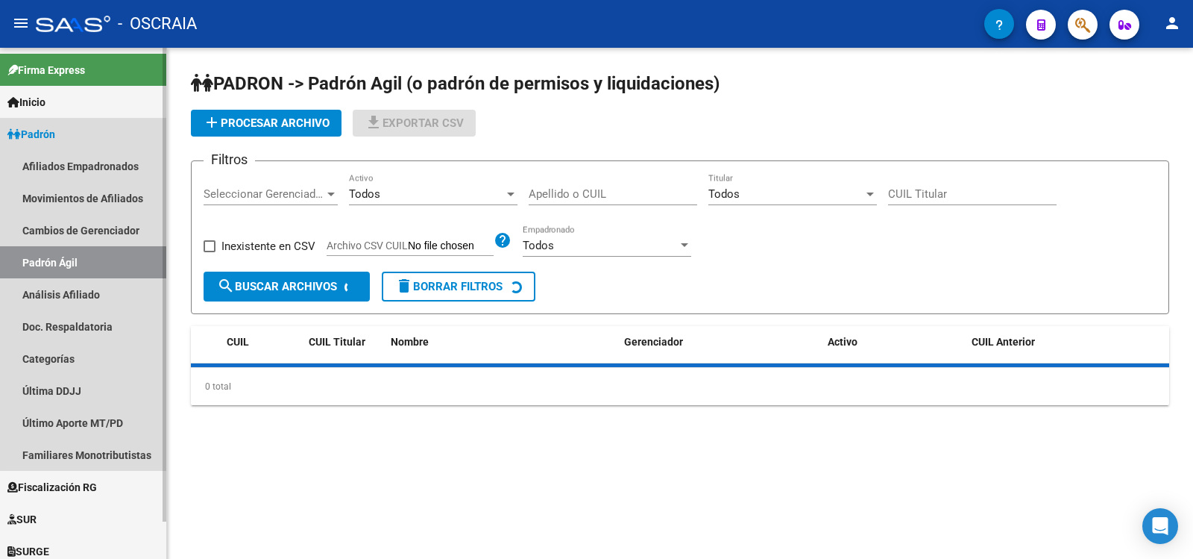
click at [102, 292] on link "Análisis Afiliado" at bounding box center [83, 294] width 166 height 32
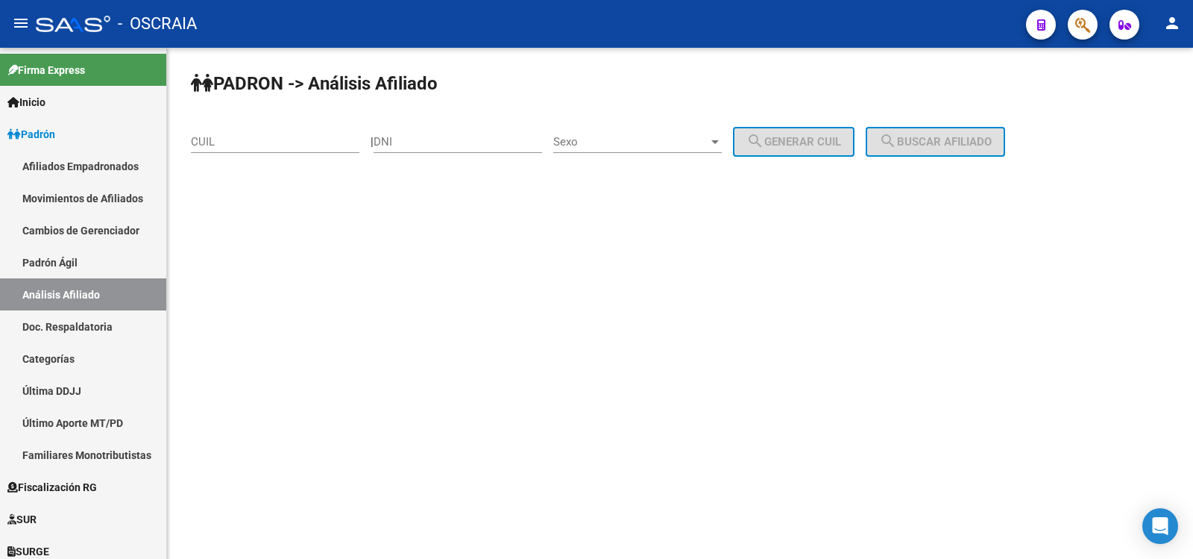
click at [257, 133] on div "CUIL" at bounding box center [275, 137] width 169 height 32
paste input "27-26437758-2"
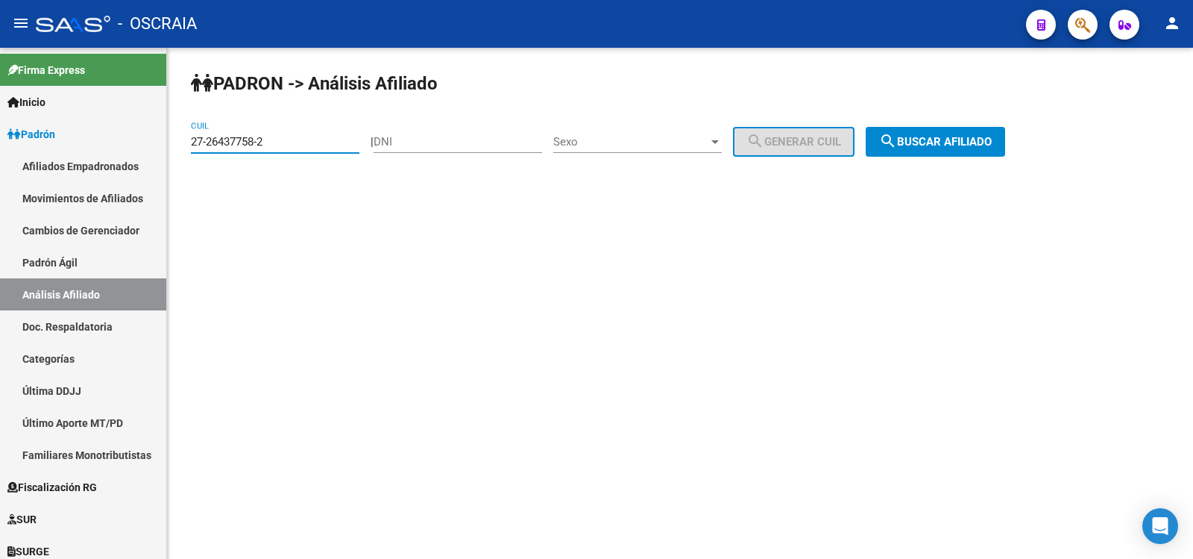
type input "27-26437758-2"
click at [943, 143] on span "search Buscar afiliado" at bounding box center [935, 141] width 113 height 13
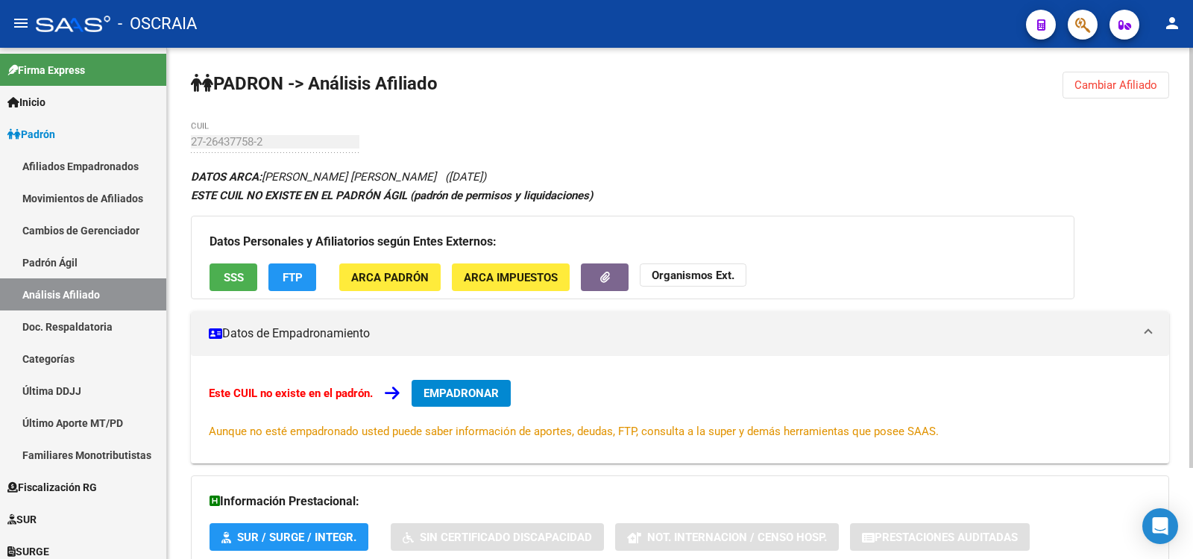
scroll to position [110, 0]
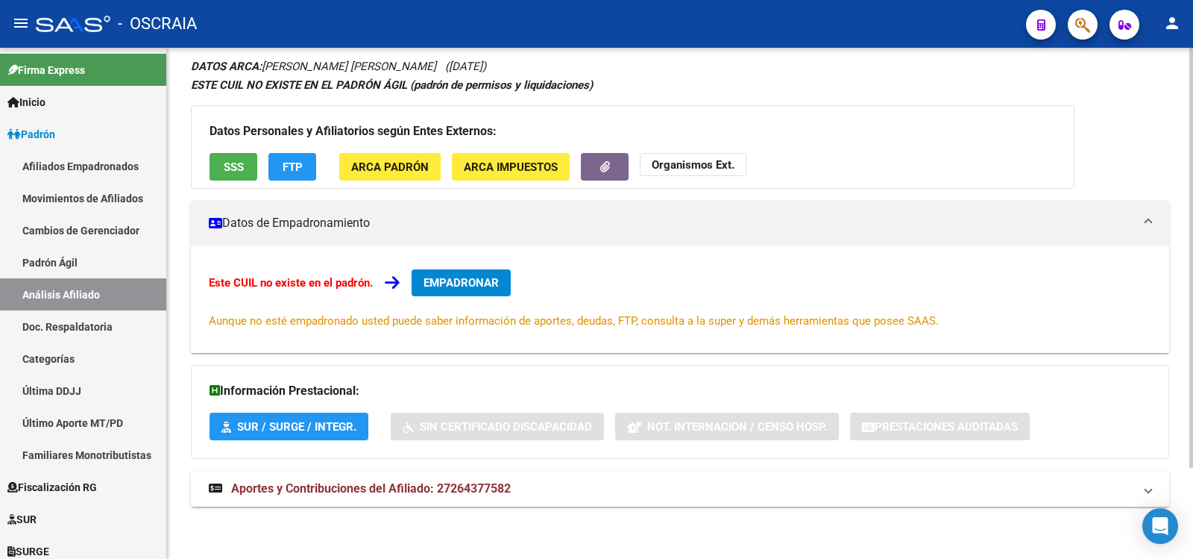
click at [512, 478] on mat-expansion-panel-header "Aportes y Contribuciones del Afiliado: 27264377582" at bounding box center [680, 489] width 978 height 36
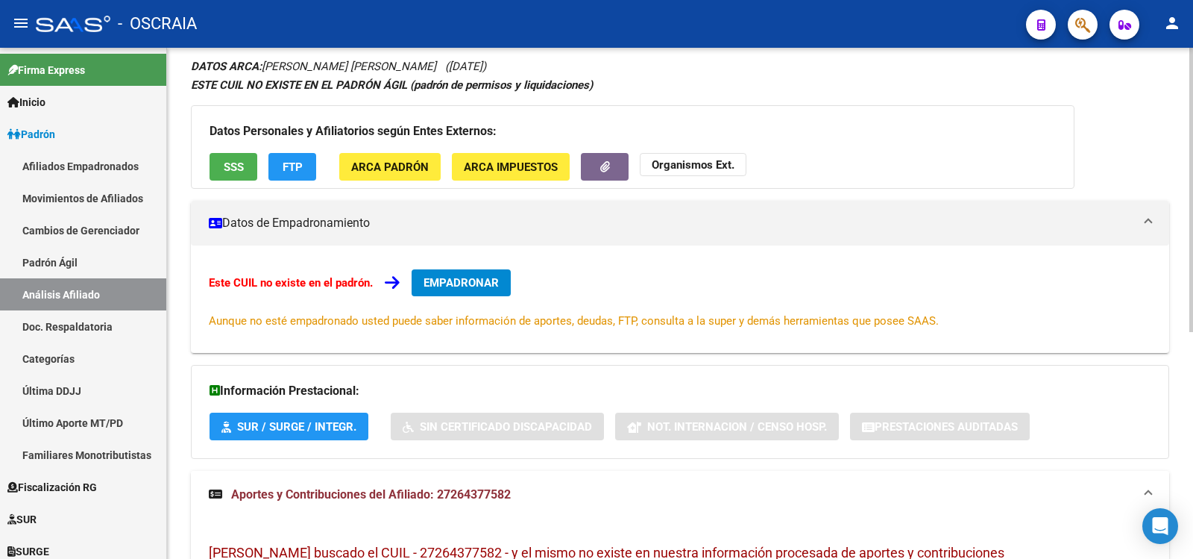
scroll to position [0, 0]
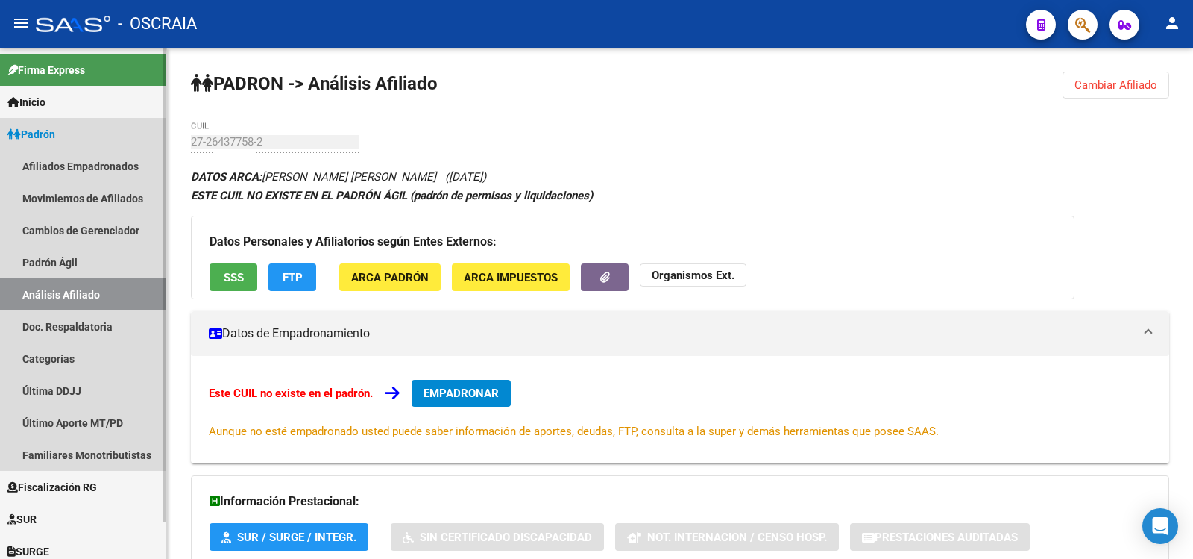
click at [106, 278] on link "Análisis Afiliado" at bounding box center [83, 294] width 166 height 32
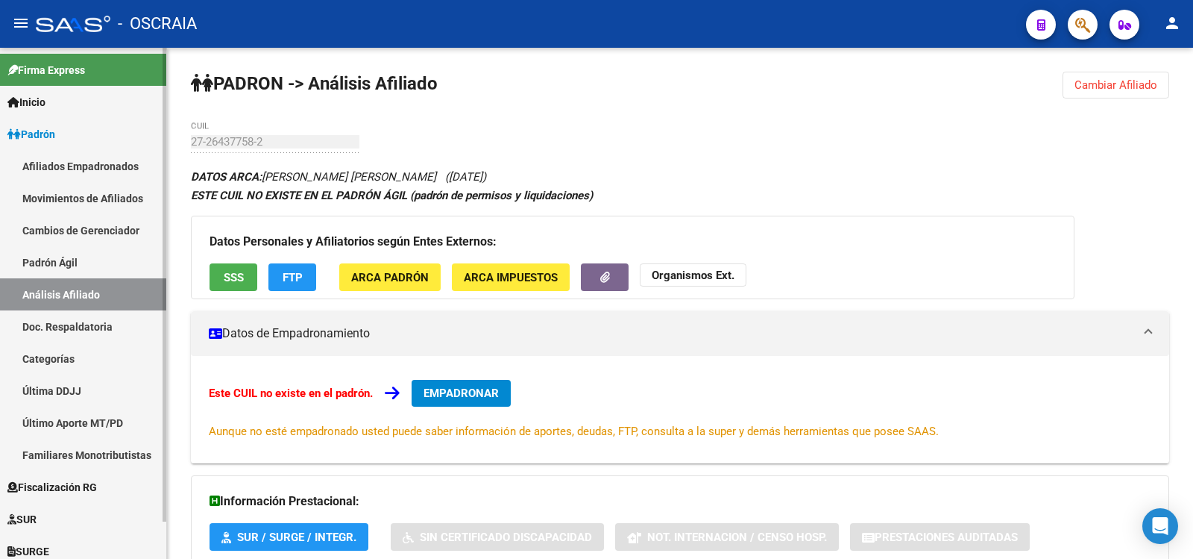
click at [110, 294] on link "Análisis Afiliado" at bounding box center [83, 294] width 166 height 32
click at [114, 254] on link "Padrón Ágil" at bounding box center [83, 262] width 166 height 32
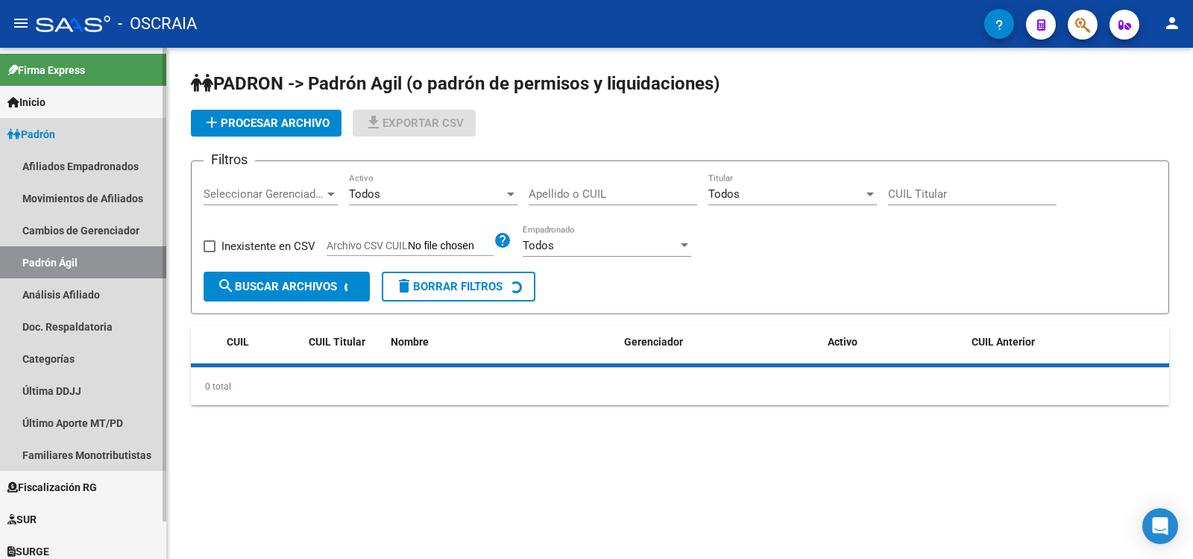
click at [123, 292] on link "Análisis Afiliado" at bounding box center [83, 294] width 166 height 32
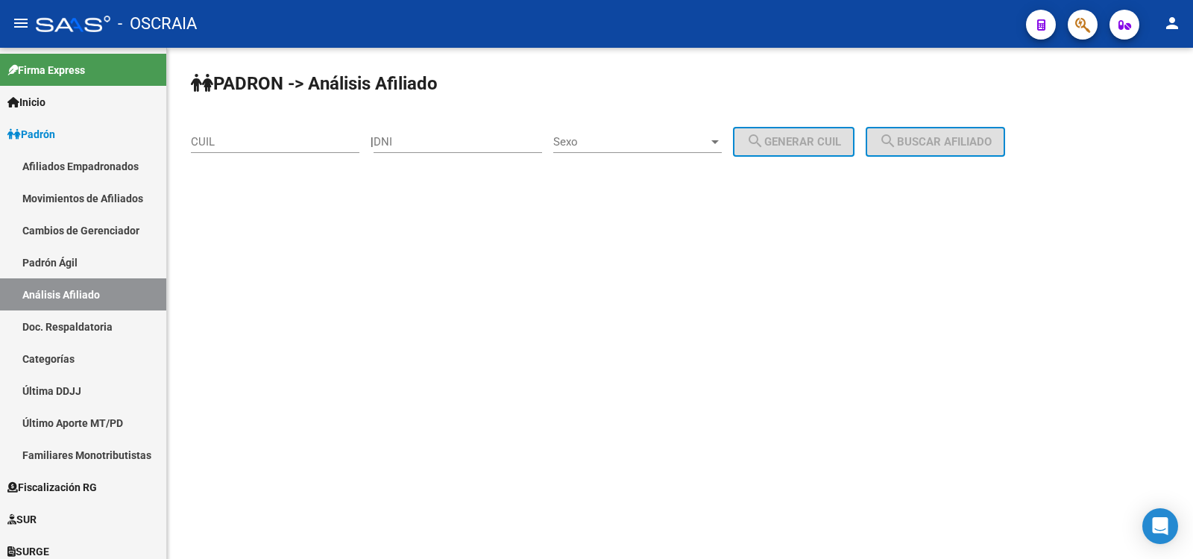
click at [308, 143] on input "CUIL" at bounding box center [275, 141] width 169 height 13
paste input "27-19120007-7"
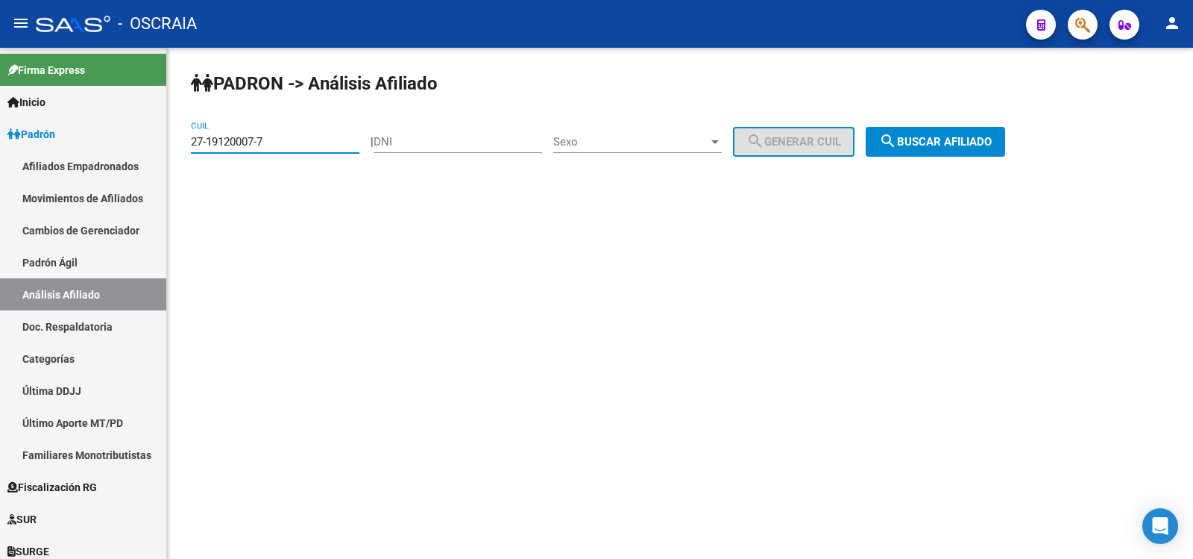
type input "27-19120007-7"
click at [928, 132] on button "search Buscar afiliado" at bounding box center [935, 142] width 139 height 30
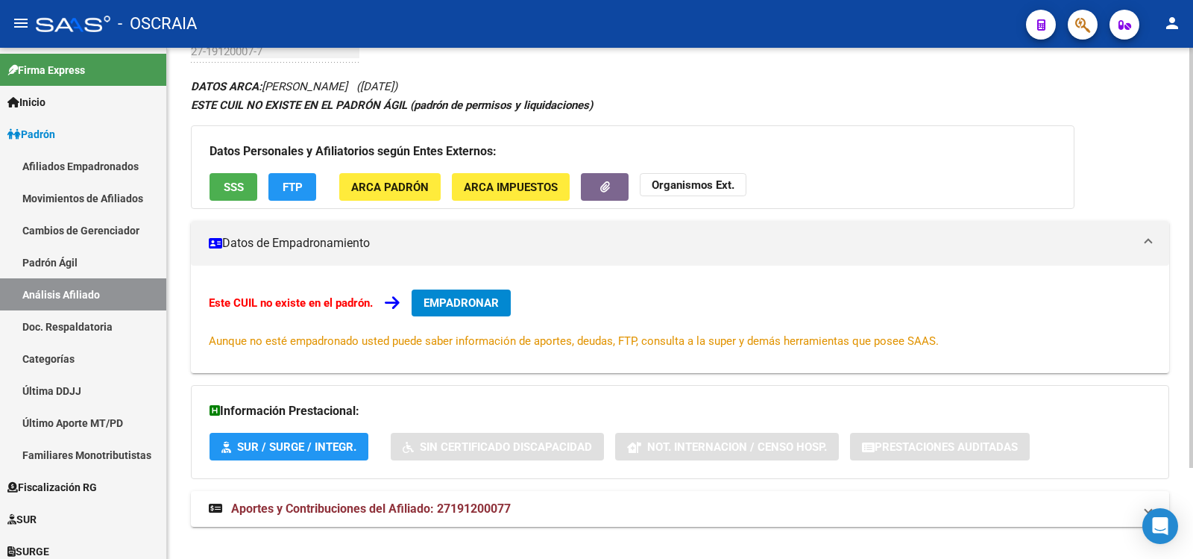
scroll to position [110, 0]
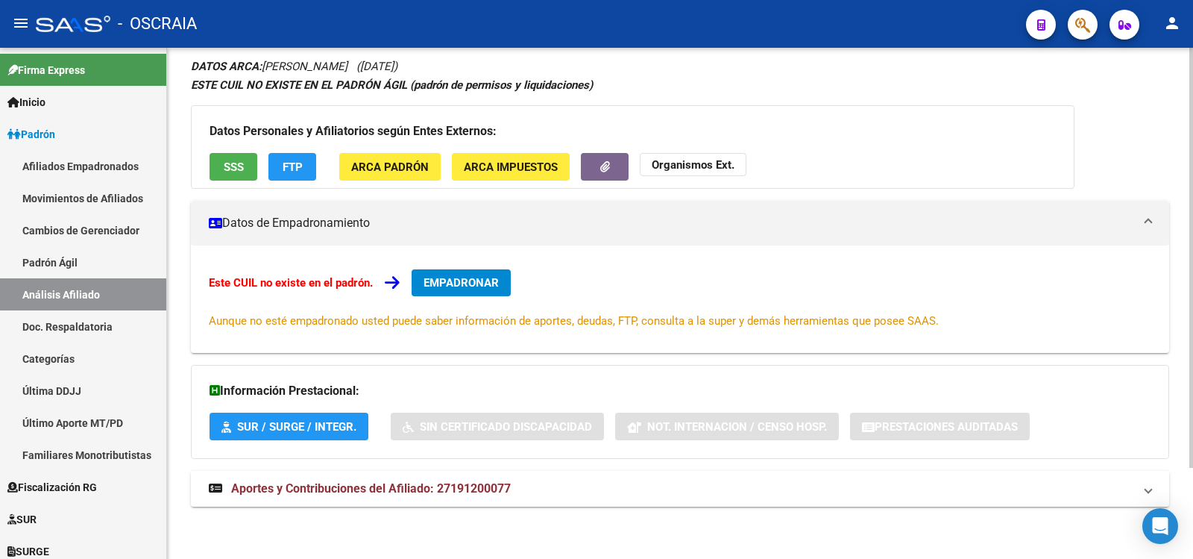
click at [494, 475] on mat-expansion-panel-header "Aportes y Contribuciones del Afiliado: 27191200077" at bounding box center [680, 489] width 978 height 36
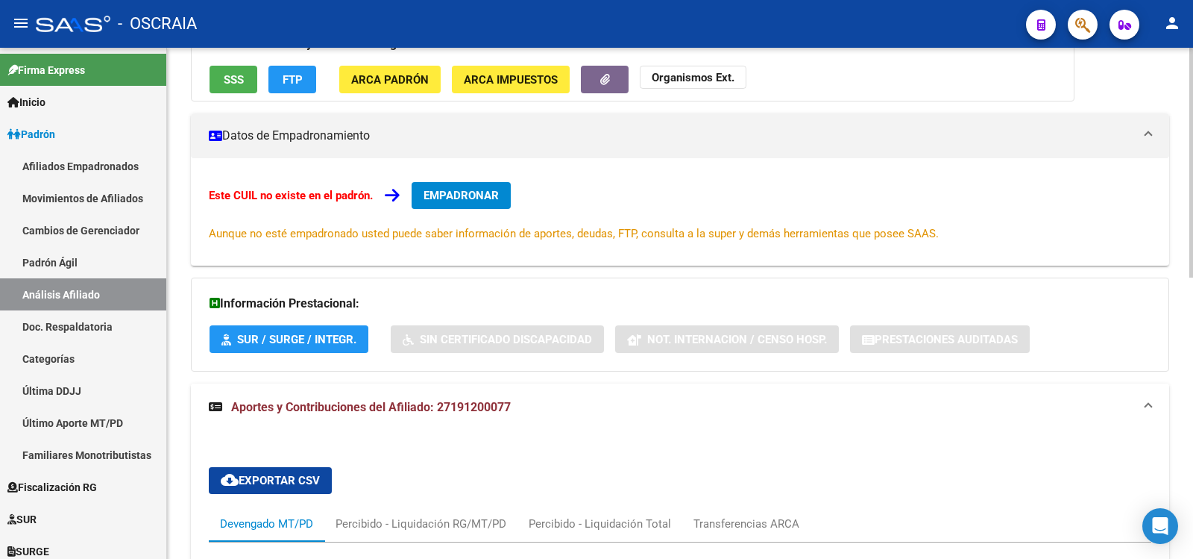
scroll to position [624, 0]
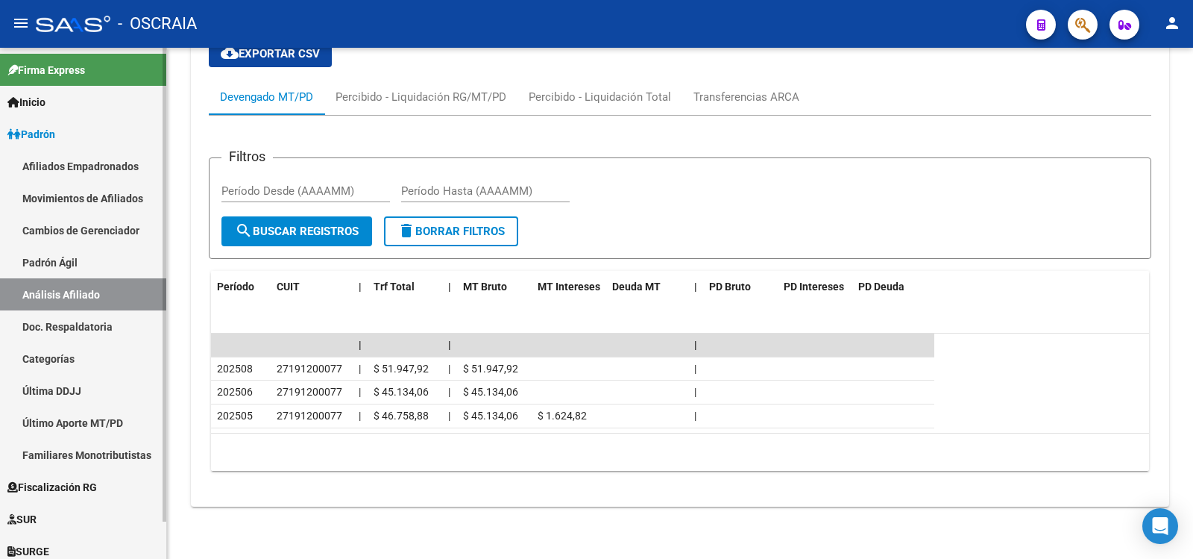
drag, startPoint x: 99, startPoint y: 301, endPoint x: 129, endPoint y: 271, distance: 42.2
click at [100, 301] on link "Análisis Afiliado" at bounding box center [83, 294] width 166 height 32
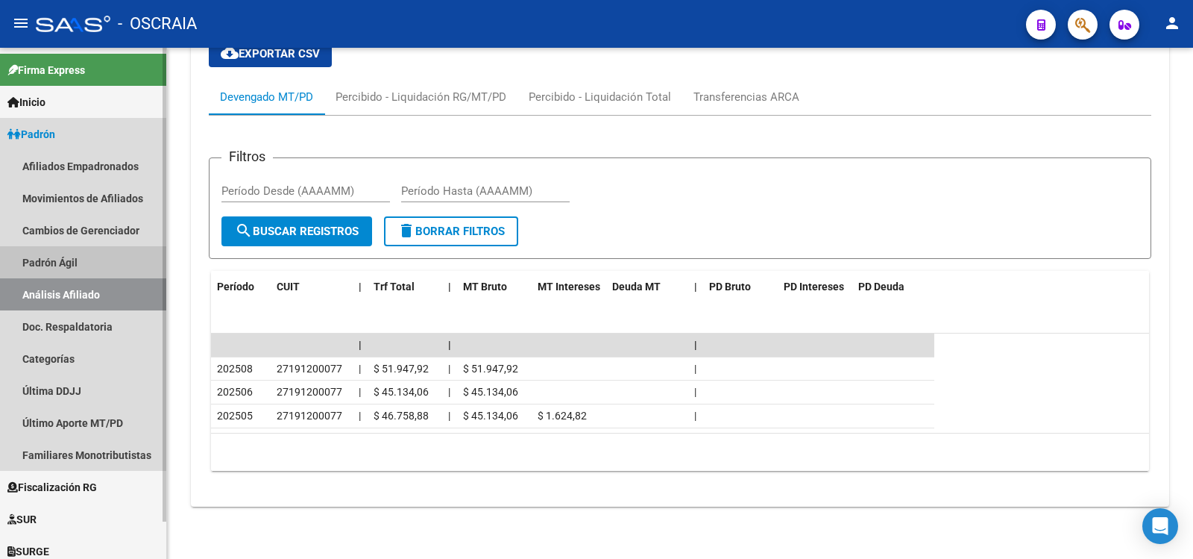
click at [52, 272] on link "Padrón Ágil" at bounding box center [83, 262] width 166 height 32
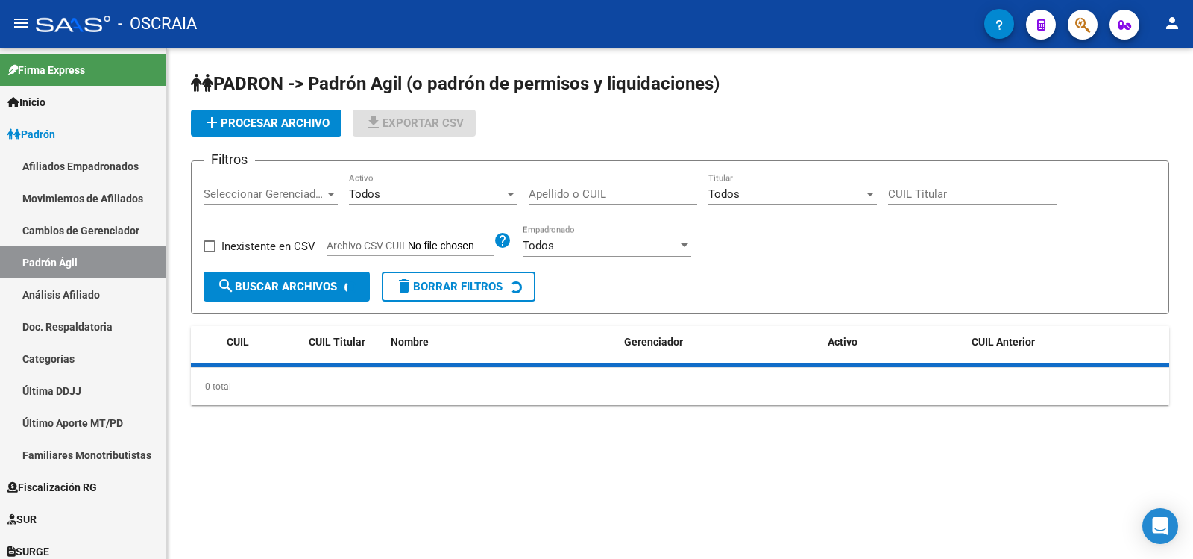
drag, startPoint x: 68, startPoint y: 290, endPoint x: 207, endPoint y: 197, distance: 167.7
click at [69, 290] on link "Análisis Afiliado" at bounding box center [83, 294] width 166 height 32
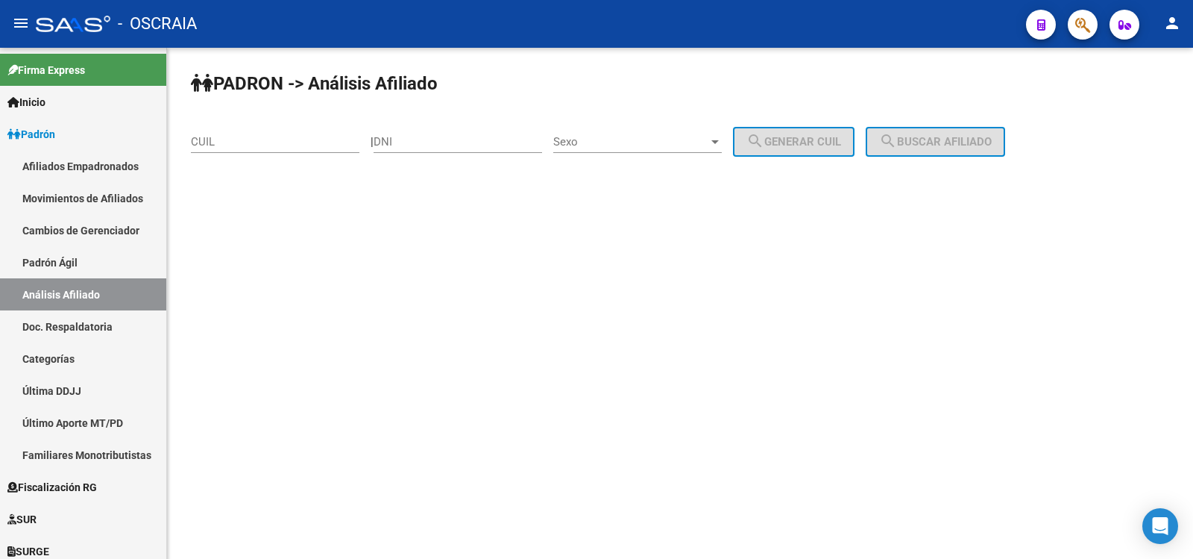
click at [262, 131] on div "CUIL" at bounding box center [275, 137] width 169 height 32
click at [265, 142] on input "CUIL" at bounding box center [275, 141] width 169 height 13
paste input "20-36070092-6"
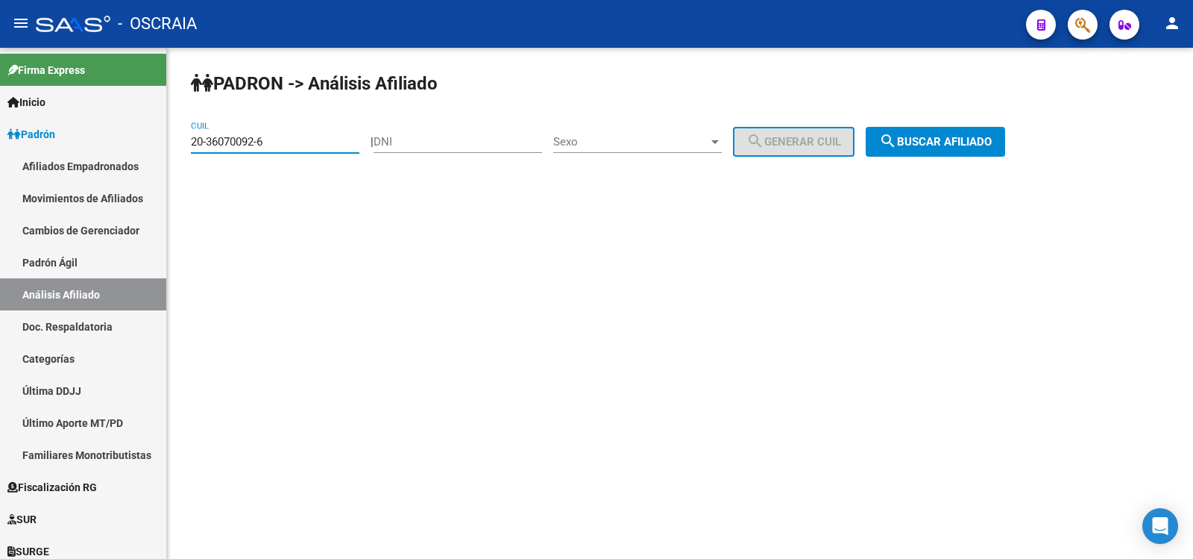
type input "20-36070092-6"
click at [944, 148] on button "search Buscar afiliado" at bounding box center [935, 142] width 139 height 30
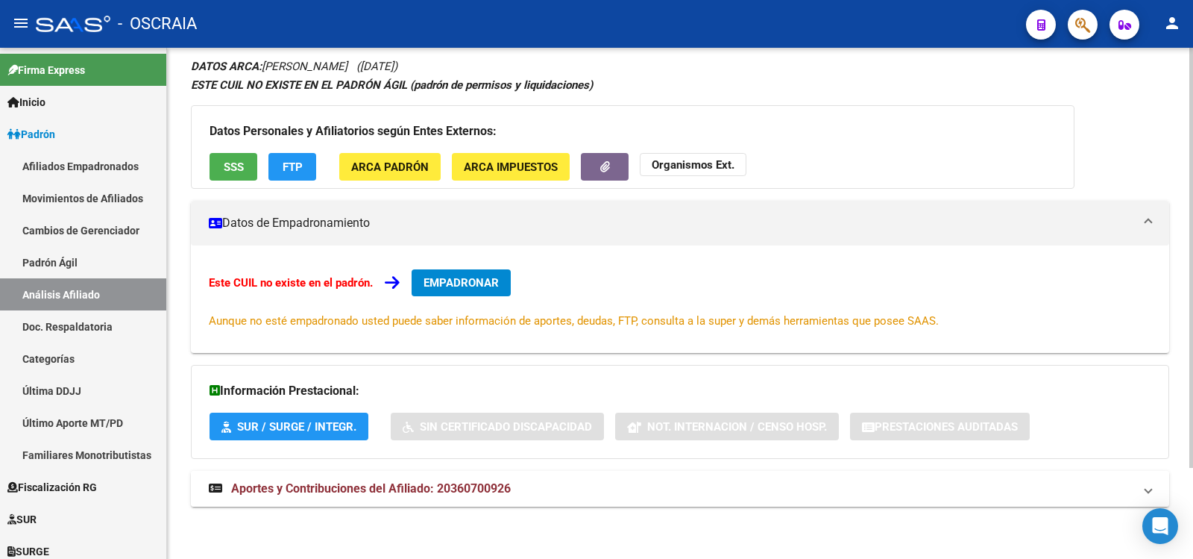
click at [528, 494] on mat-panel-title "Aportes y Contribuciones del Afiliado: 20360700926" at bounding box center [671, 488] width 925 height 16
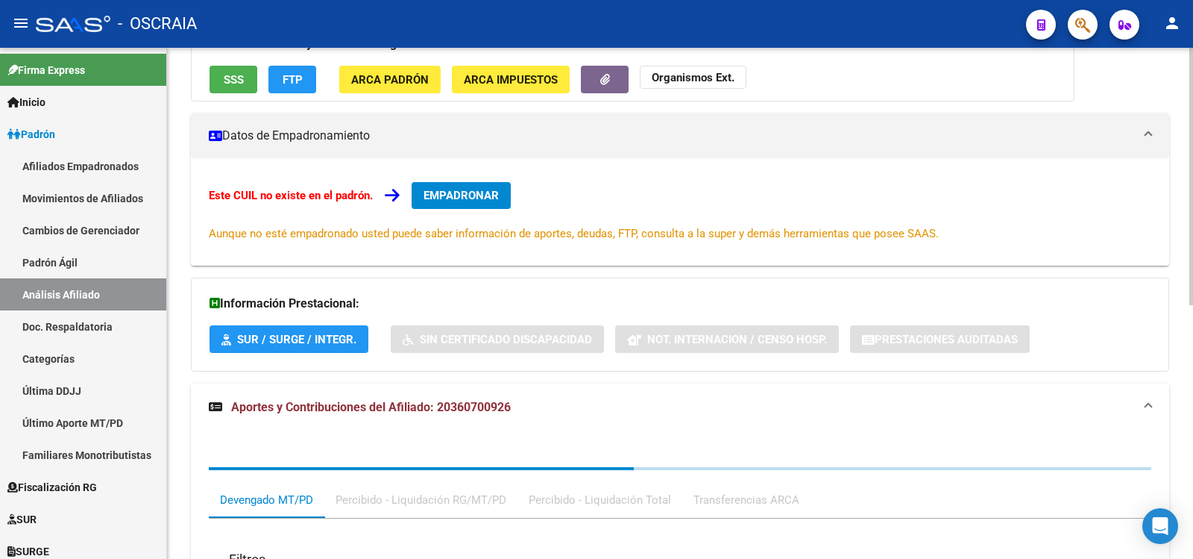
scroll to position [576, 0]
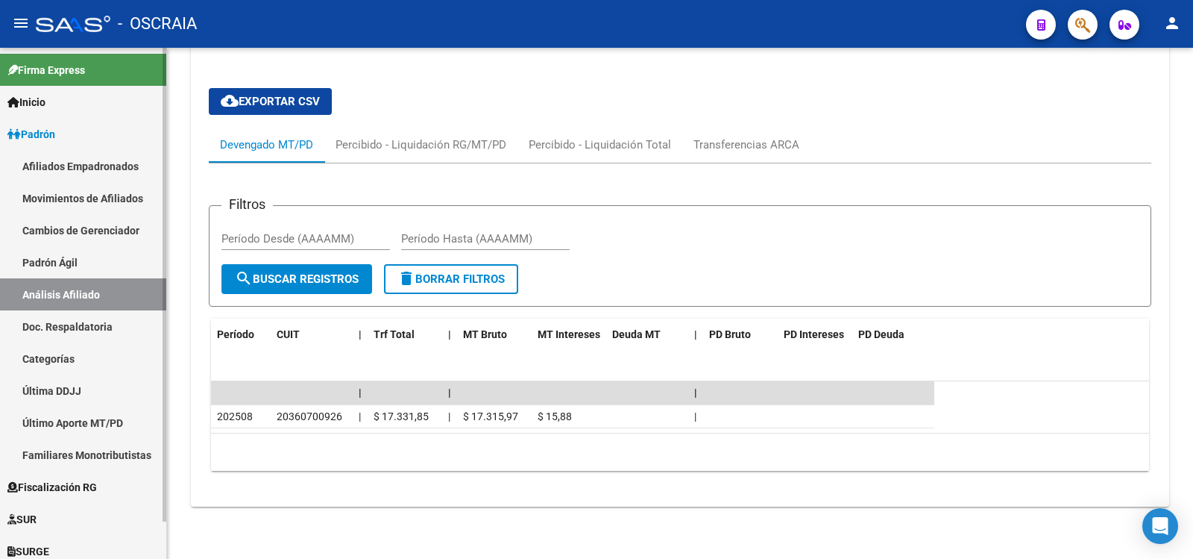
click at [96, 267] on link "Padrón Ágil" at bounding box center [83, 262] width 166 height 32
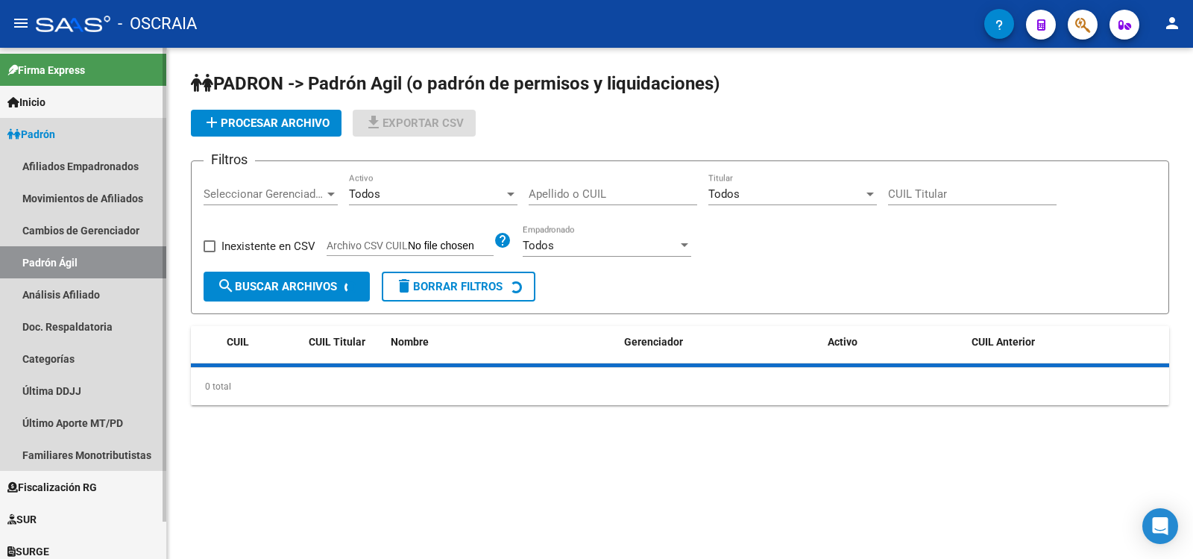
click at [97, 294] on link "Análisis Afiliado" at bounding box center [83, 294] width 166 height 32
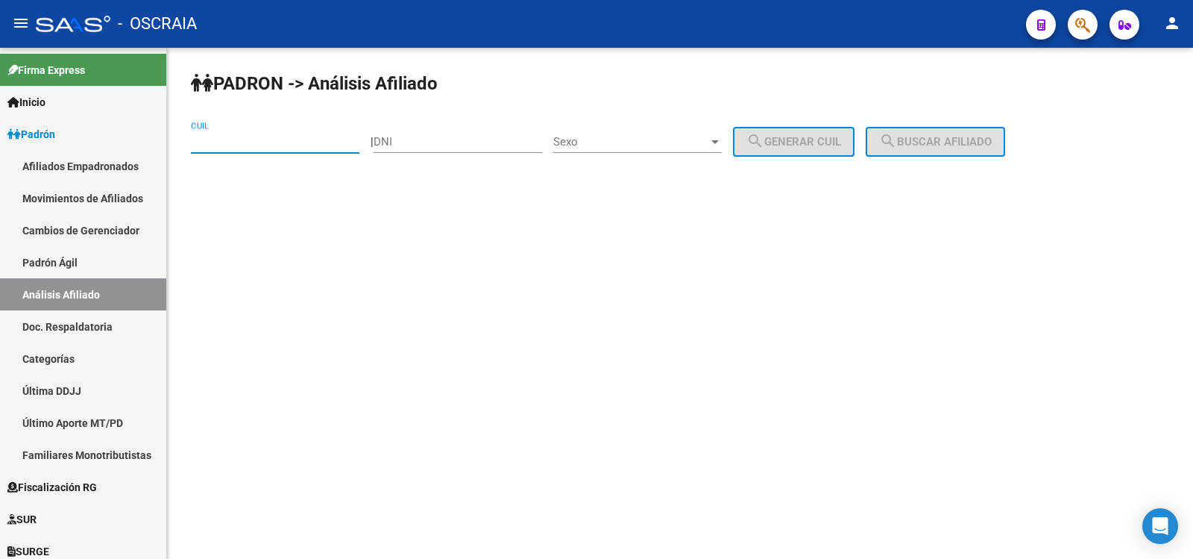
click at [236, 148] on input "CUIL" at bounding box center [275, 141] width 169 height 13
paste input "27-26437758-2"
type input "27-26437758-2"
click at [932, 131] on button "search Buscar afiliado" at bounding box center [935, 142] width 139 height 30
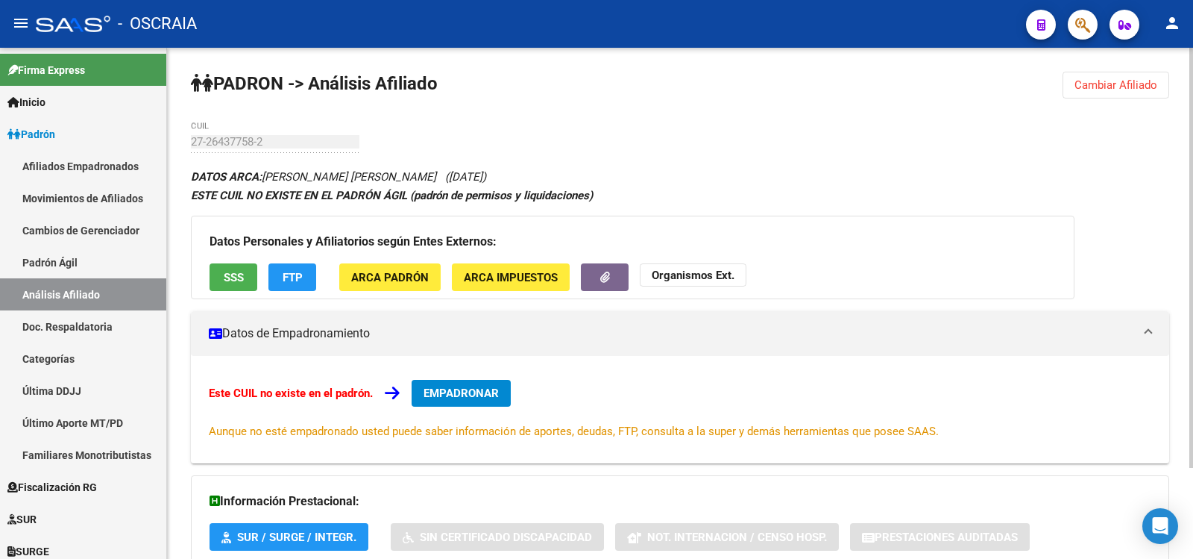
click at [187, 145] on div "PADRON -> Análisis Afiliado Cambiar Afiliado 27-26437758-2 CUIL DATOS ARCA: [PE…" at bounding box center [680, 358] width 1026 height 621
